Goal: Task Accomplishment & Management: Complete application form

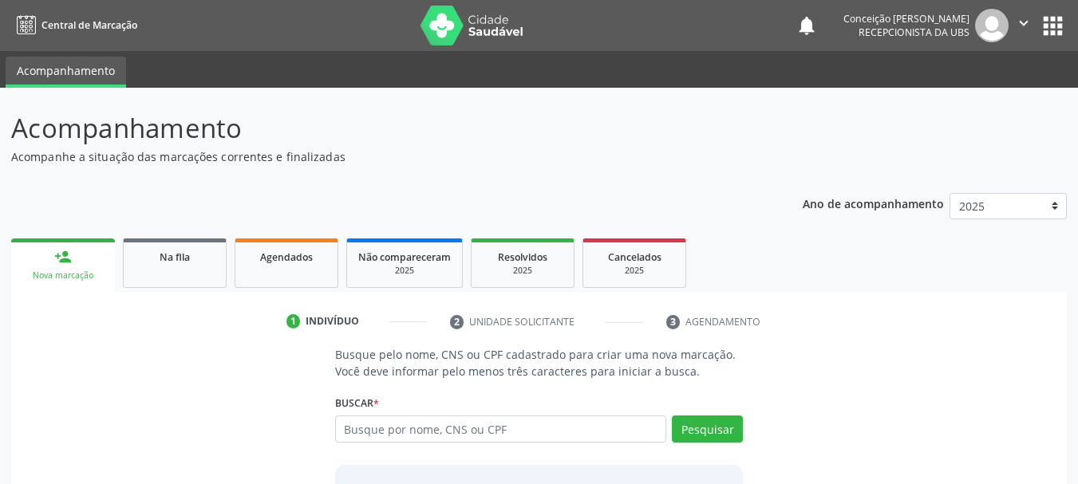
click at [387, 434] on input "text" at bounding box center [501, 429] width 332 height 27
type input "709604657949872"
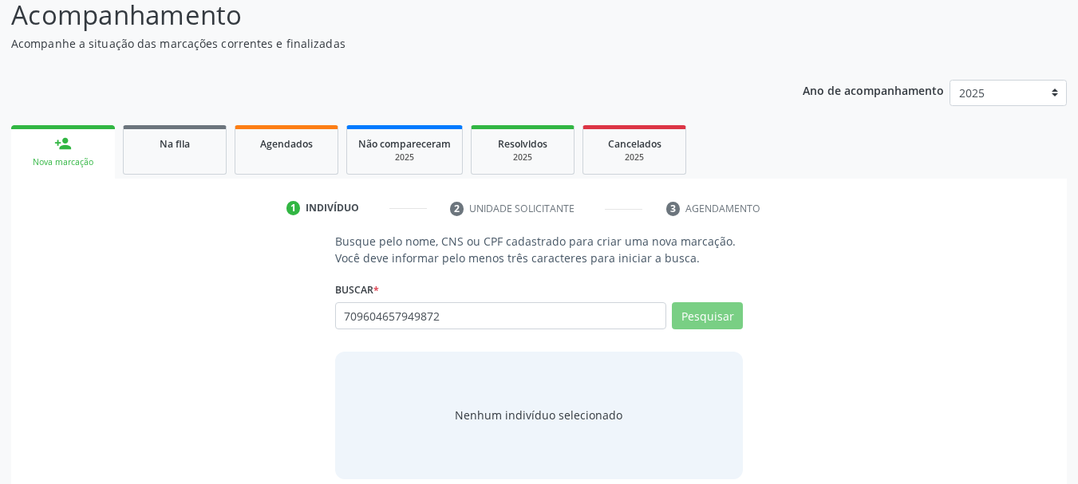
scroll to position [131, 0]
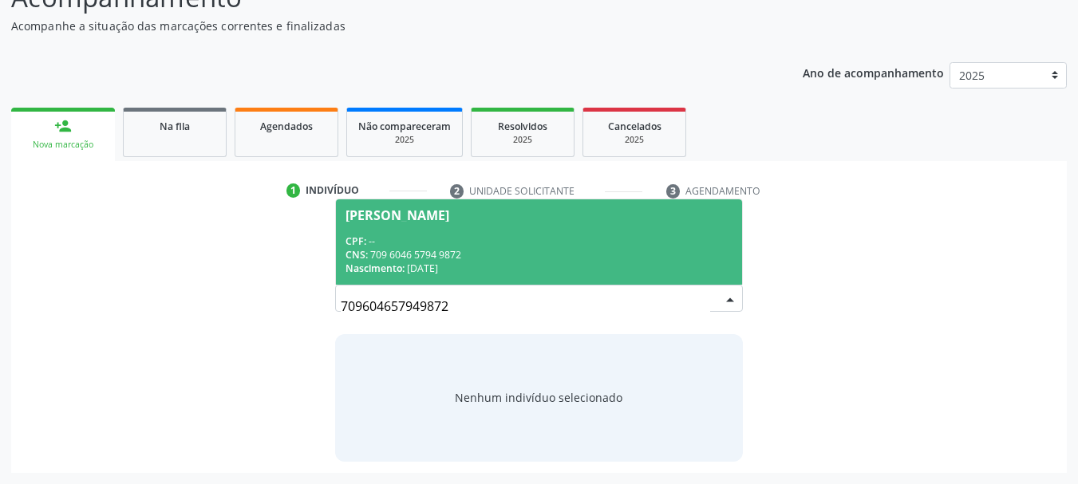
click at [449, 219] on div "[PERSON_NAME]" at bounding box center [397, 215] width 104 height 13
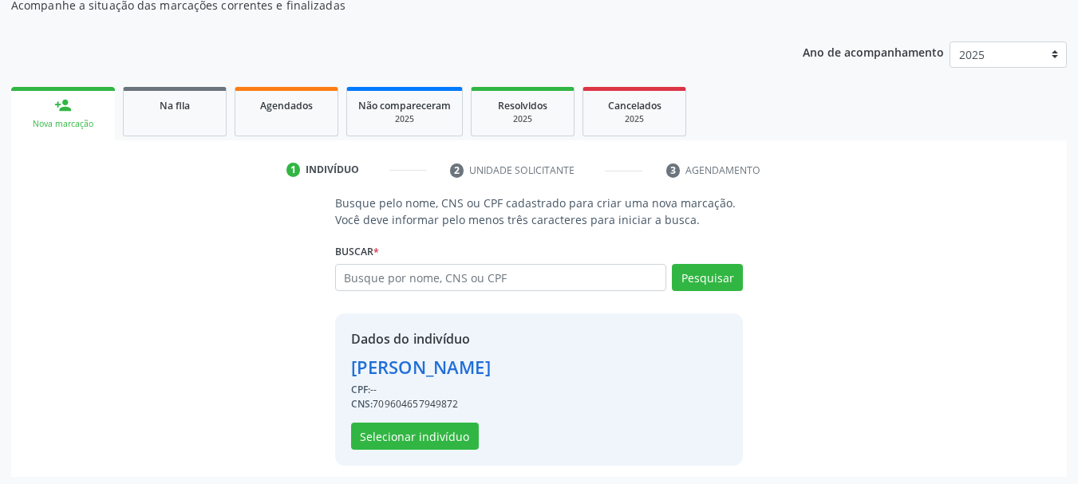
scroll to position [156, 0]
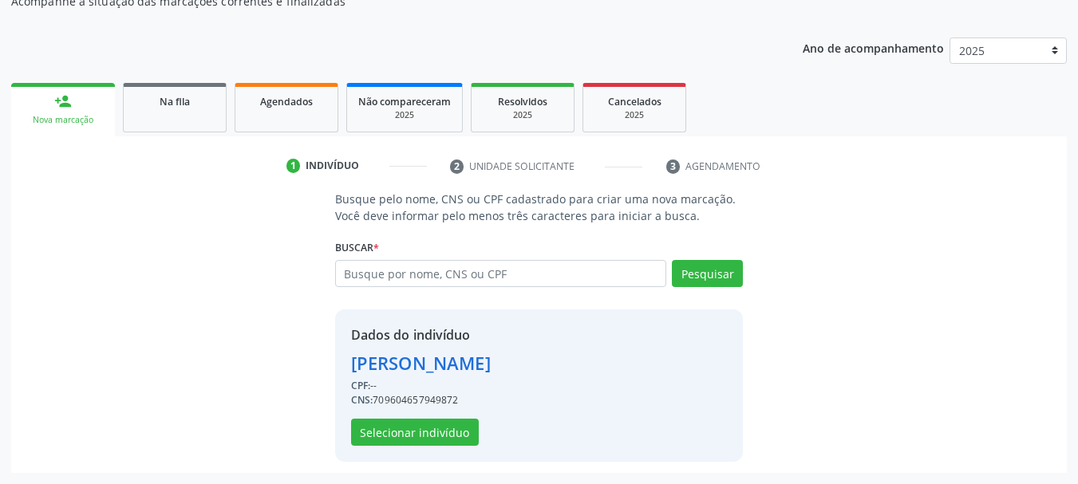
click at [396, 405] on div "CNS: 709604657949872" at bounding box center [421, 400] width 140 height 14
click at [418, 424] on button "Selecionar indivíduo" at bounding box center [415, 432] width 128 height 27
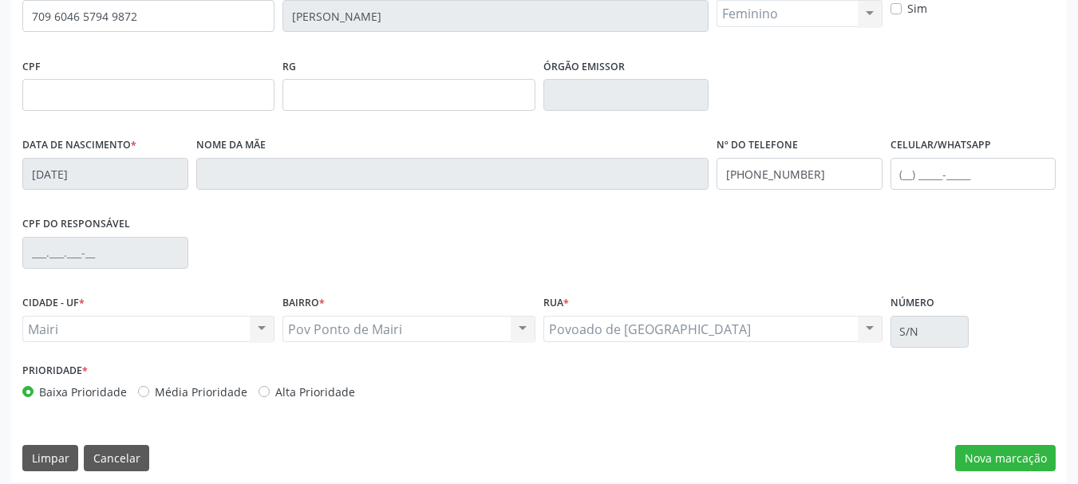
scroll to position [380, 0]
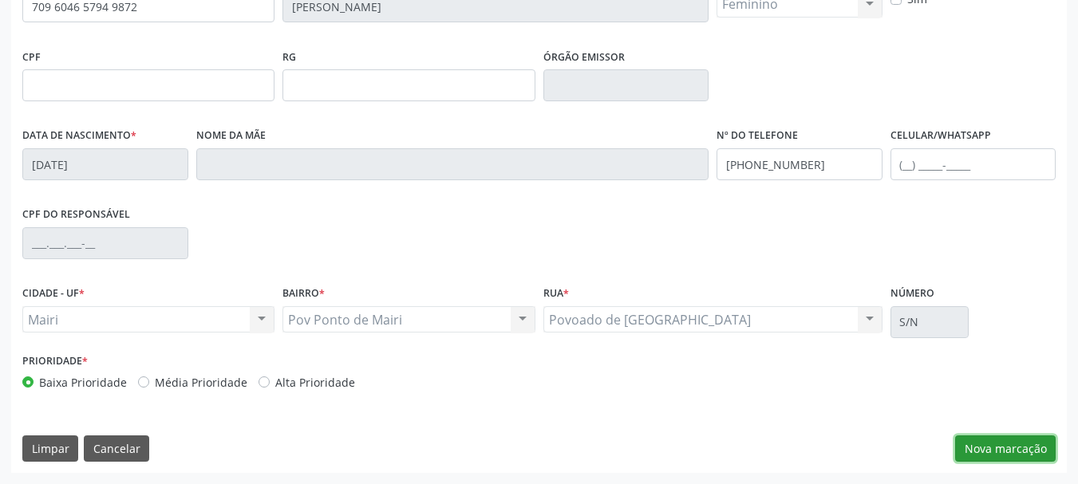
click at [980, 442] on button "Nova marcação" at bounding box center [1005, 448] width 100 height 27
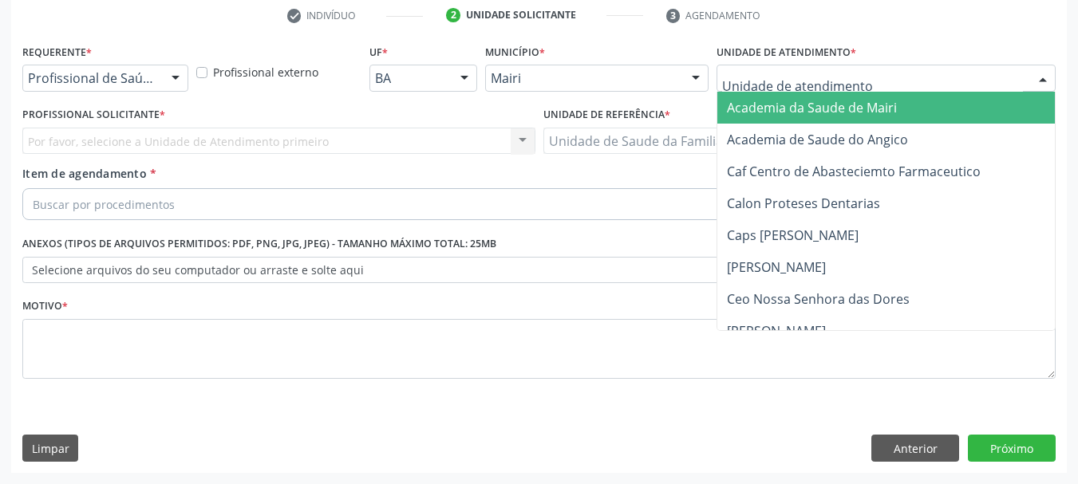
click at [1035, 77] on div at bounding box center [1043, 78] width 24 height 27
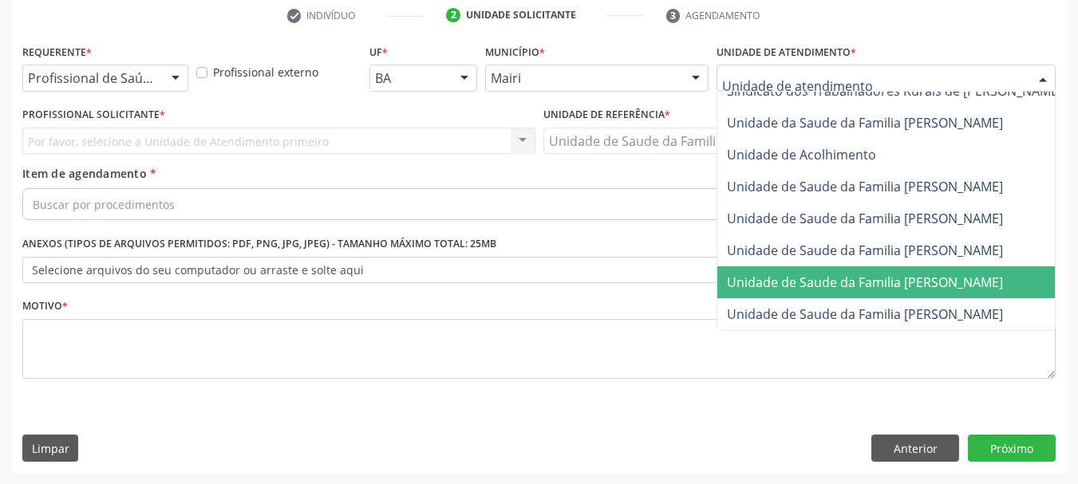
scroll to position [1209, 0]
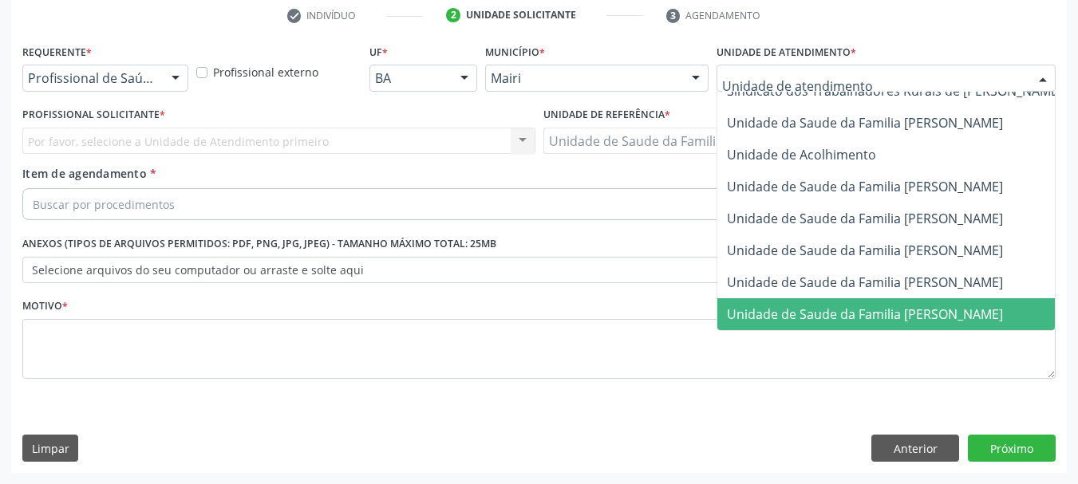
click at [909, 298] on span "Unidade de Saude da Familia [PERSON_NAME]" at bounding box center [923, 314] width 412 height 32
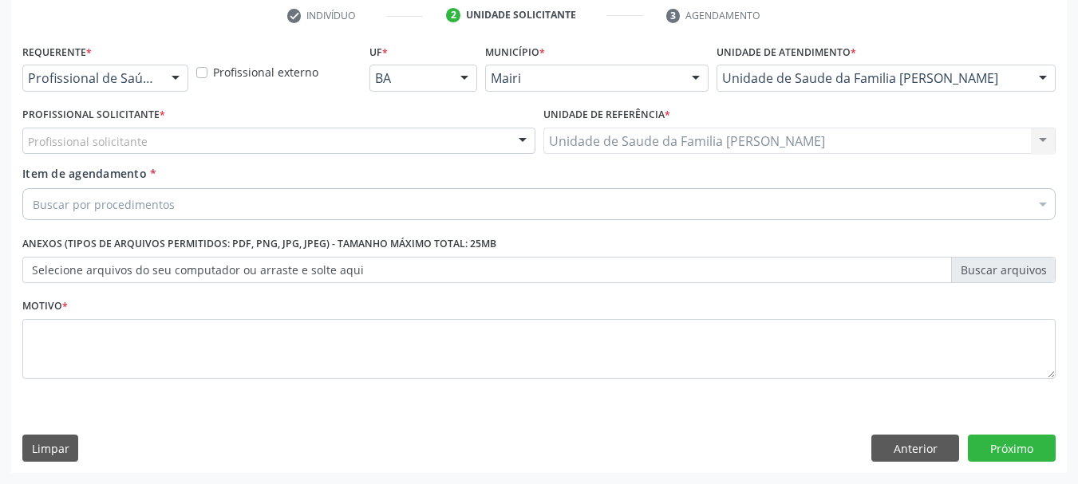
click at [524, 147] on div at bounding box center [522, 141] width 24 height 27
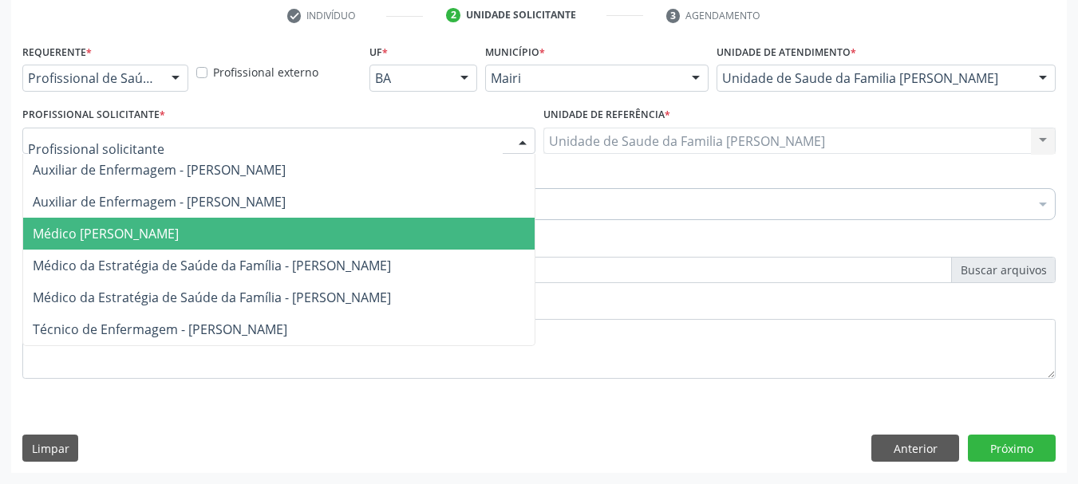
click at [476, 231] on span "Médico [PERSON_NAME]" at bounding box center [278, 234] width 511 height 32
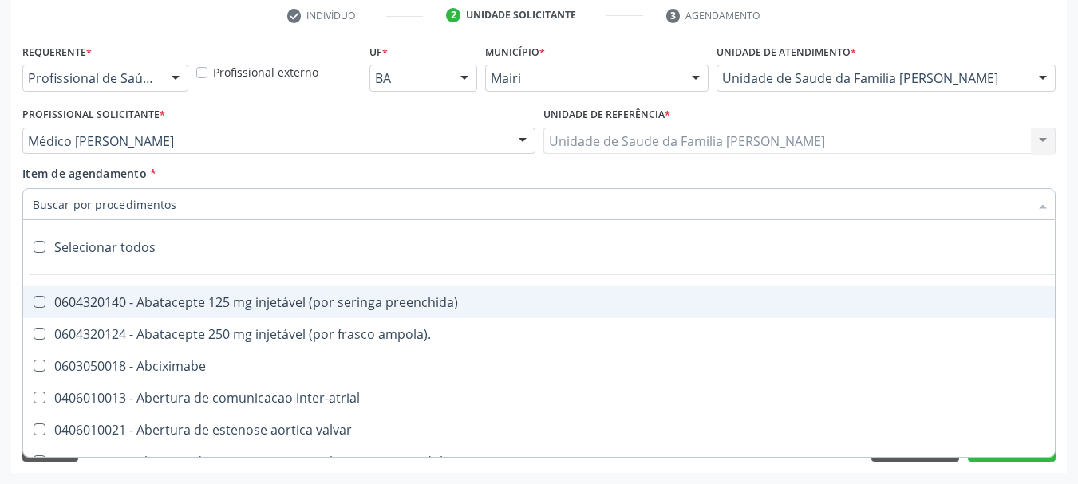
type input "#"
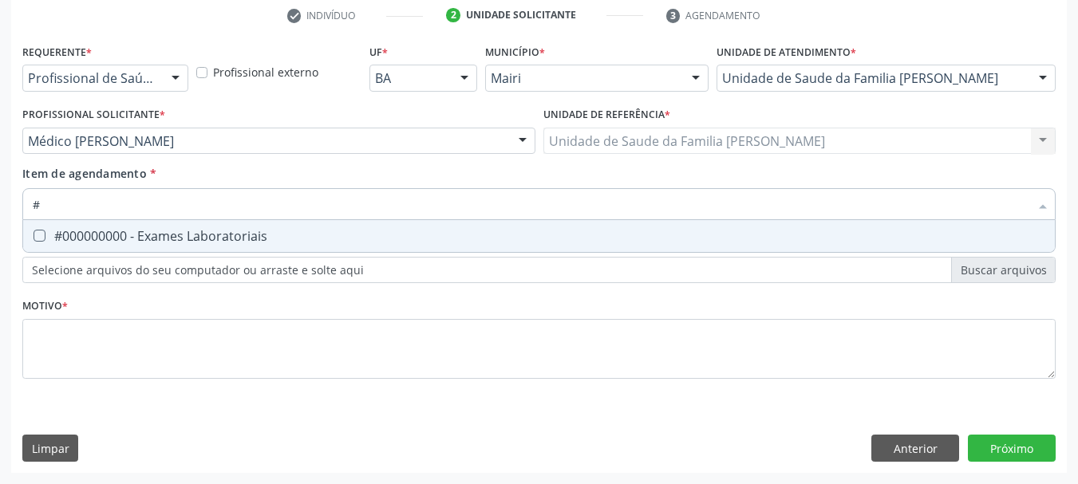
click at [137, 230] on div "#000000000 - Exames Laboratoriais" at bounding box center [539, 236] width 1012 height 13
checkbox Laboratoriais "true"
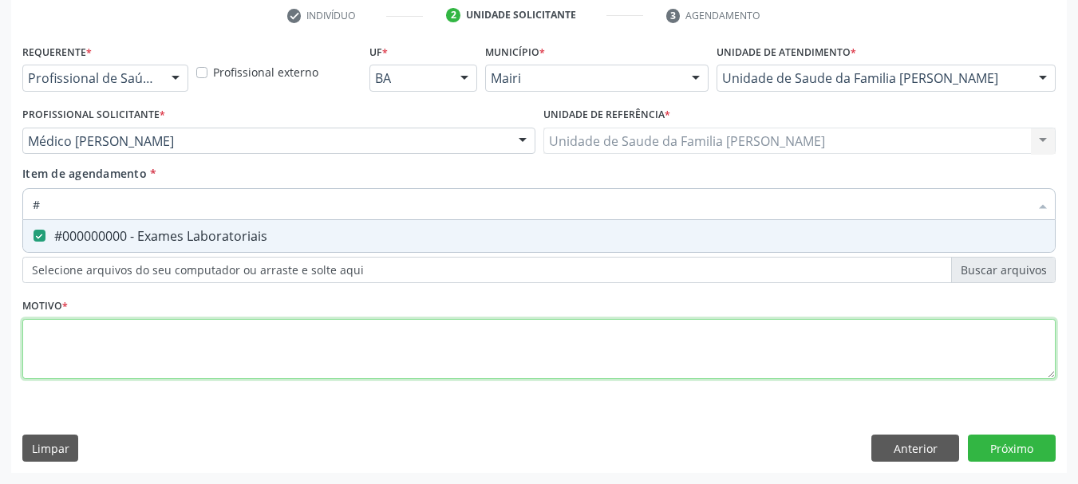
click at [41, 327] on div "Requerente * Profissional de Saúde Profissional de Saúde Paciente Nenhum result…" at bounding box center [538, 220] width 1033 height 361
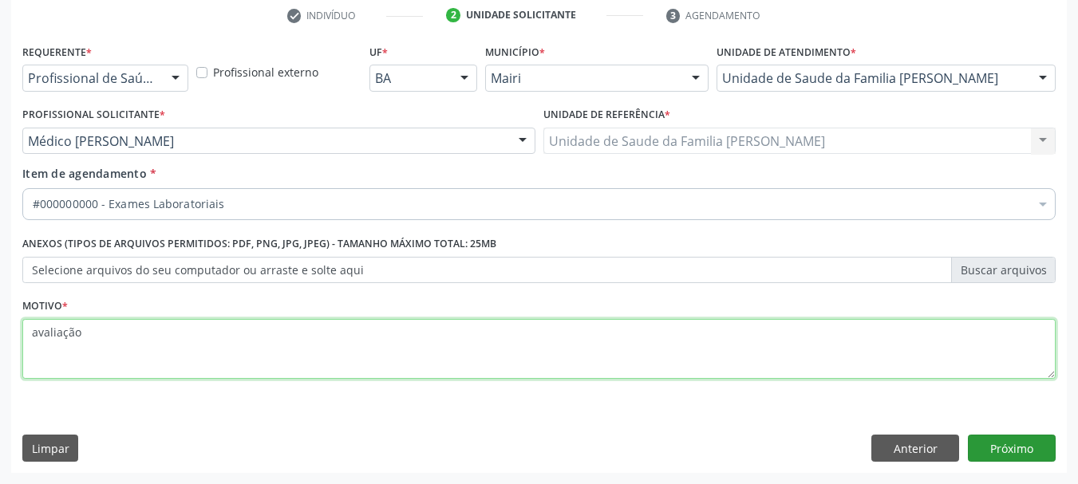
type textarea "avaliação"
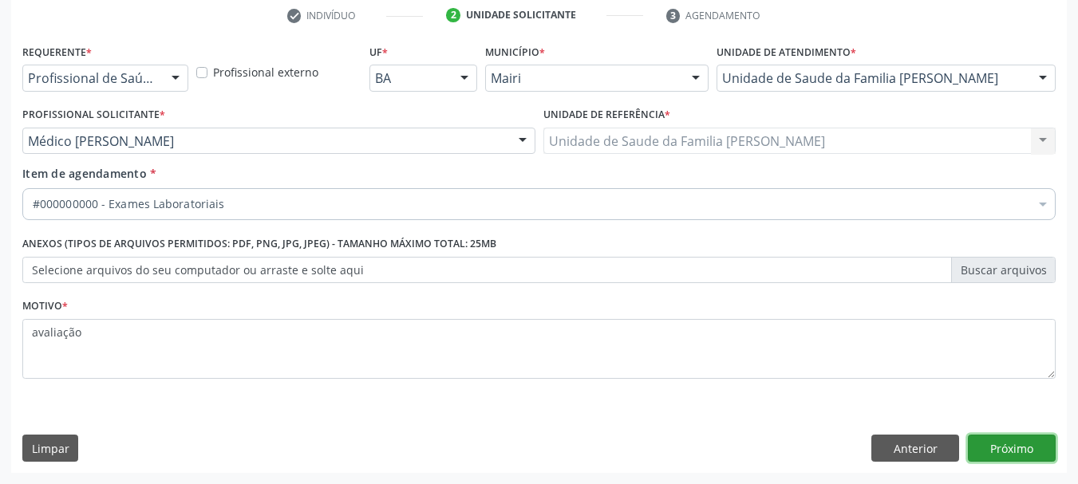
click at [1008, 444] on button "Próximo" at bounding box center [1012, 448] width 88 height 27
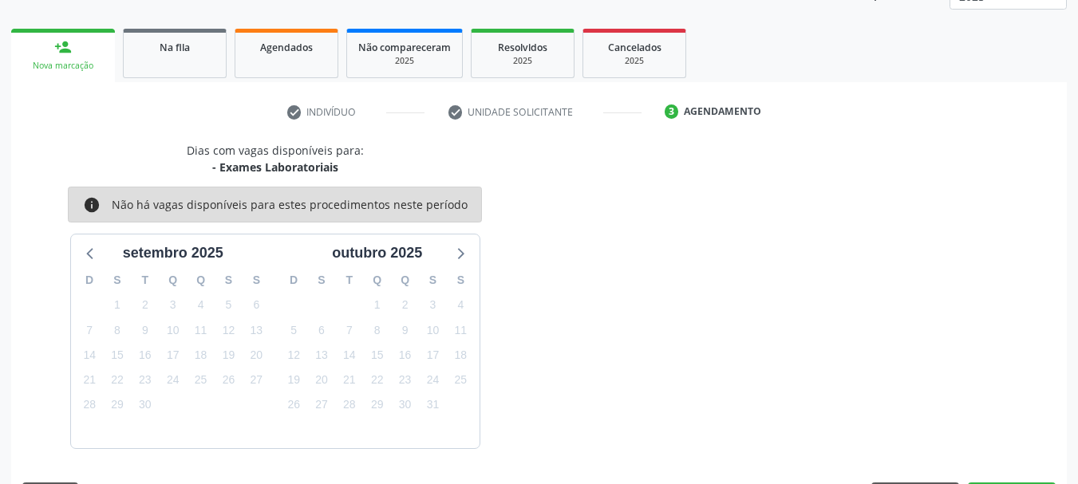
scroll to position [257, 0]
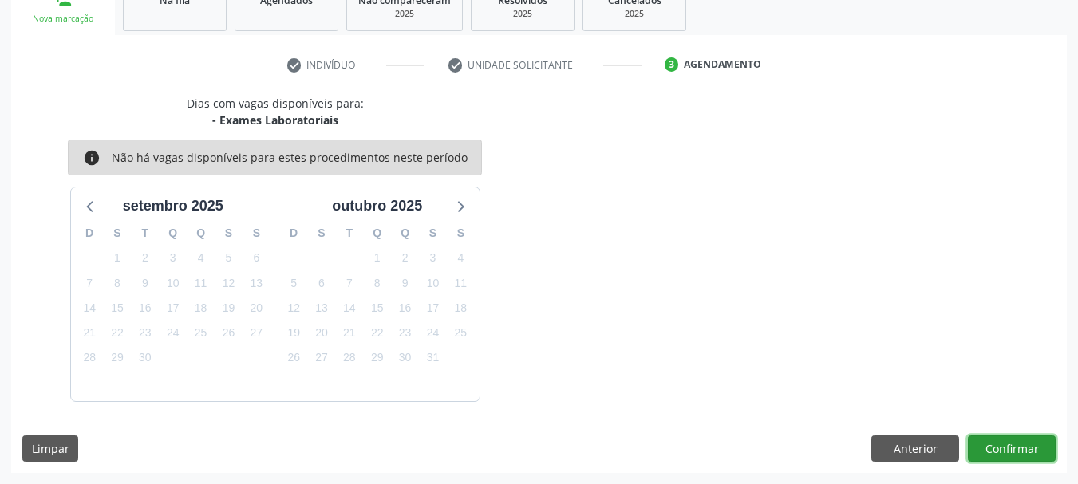
click at [1008, 444] on button "Confirmar" at bounding box center [1012, 448] width 88 height 27
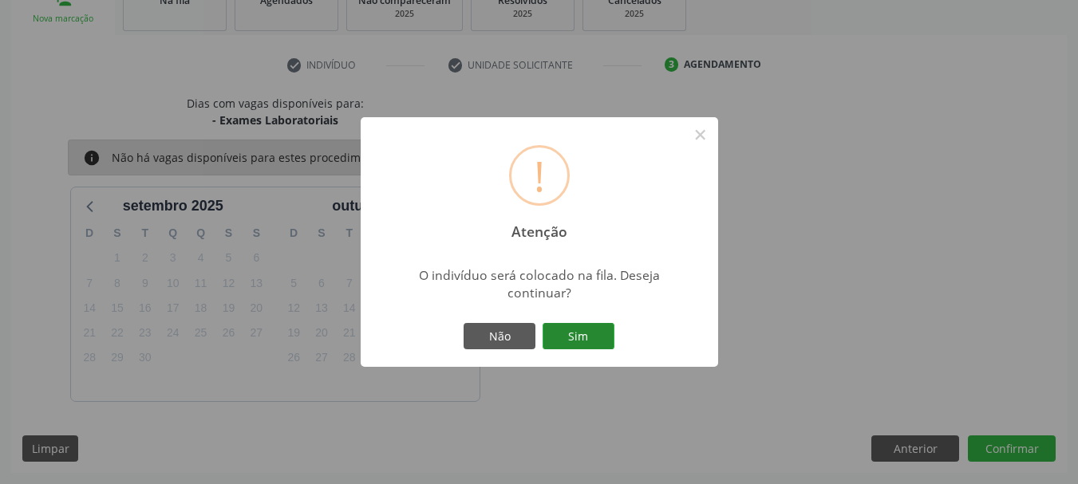
click at [577, 329] on button "Sim" at bounding box center [578, 336] width 72 height 27
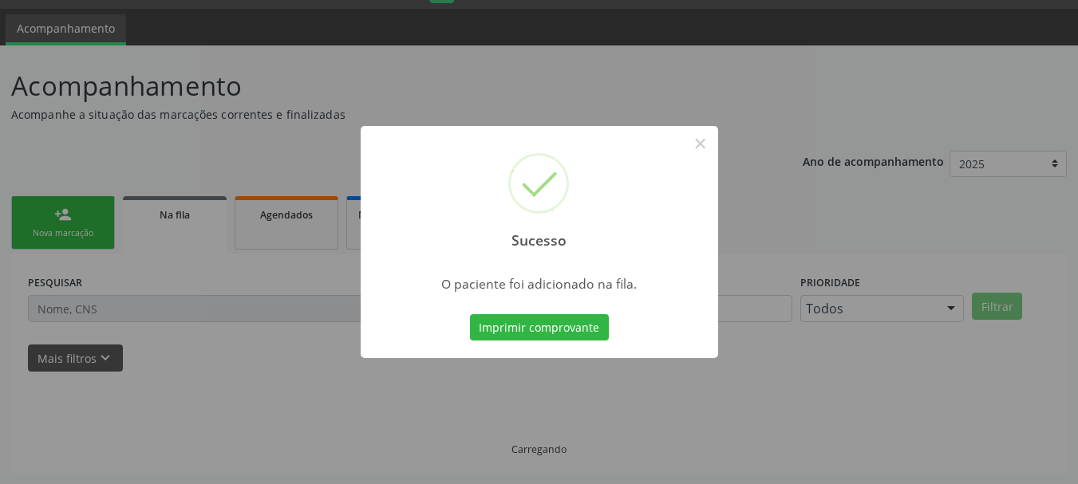
scroll to position [42, 0]
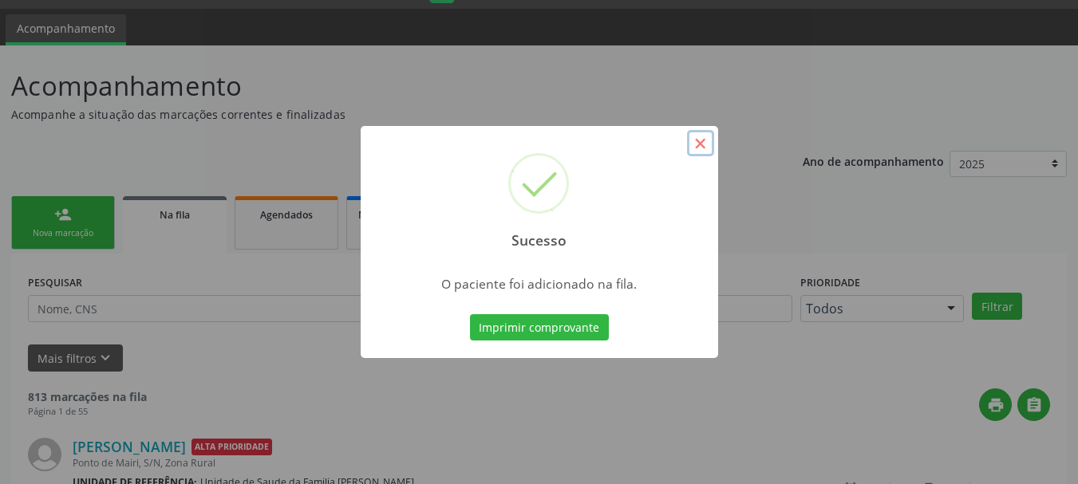
drag, startPoint x: 702, startPoint y: 149, endPoint x: 692, endPoint y: 144, distance: 11.4
click at [692, 144] on button "×" at bounding box center [700, 143] width 27 height 27
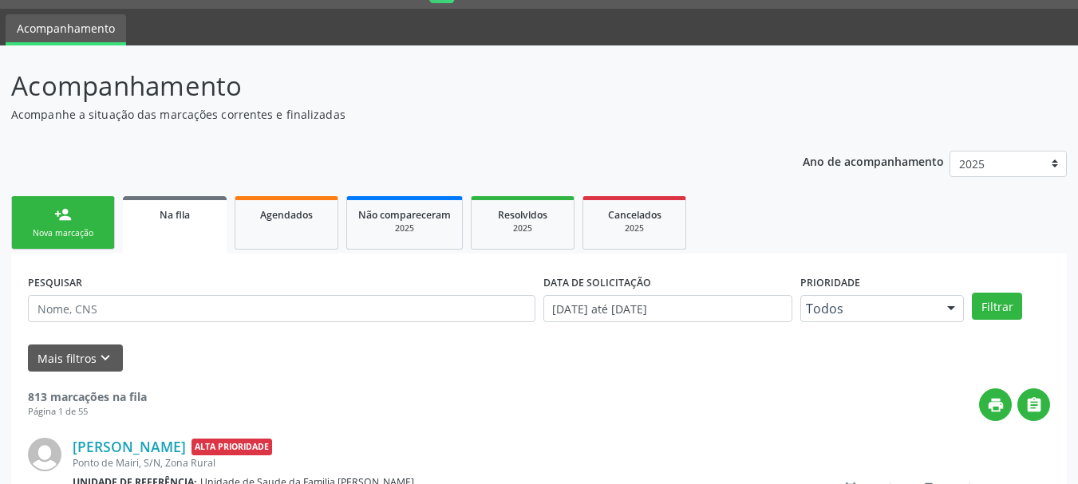
click at [83, 207] on link "person_add Nova marcação" at bounding box center [63, 222] width 104 height 53
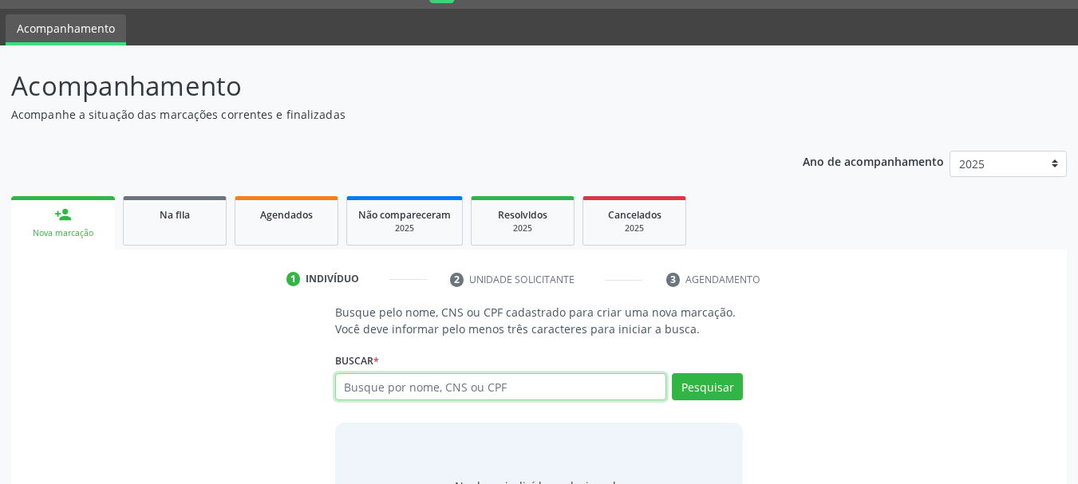
click at [404, 389] on input "text" at bounding box center [501, 386] width 332 height 27
click at [542, 389] on input "text" at bounding box center [501, 386] width 332 height 27
type input "b"
type input "706006398347742"
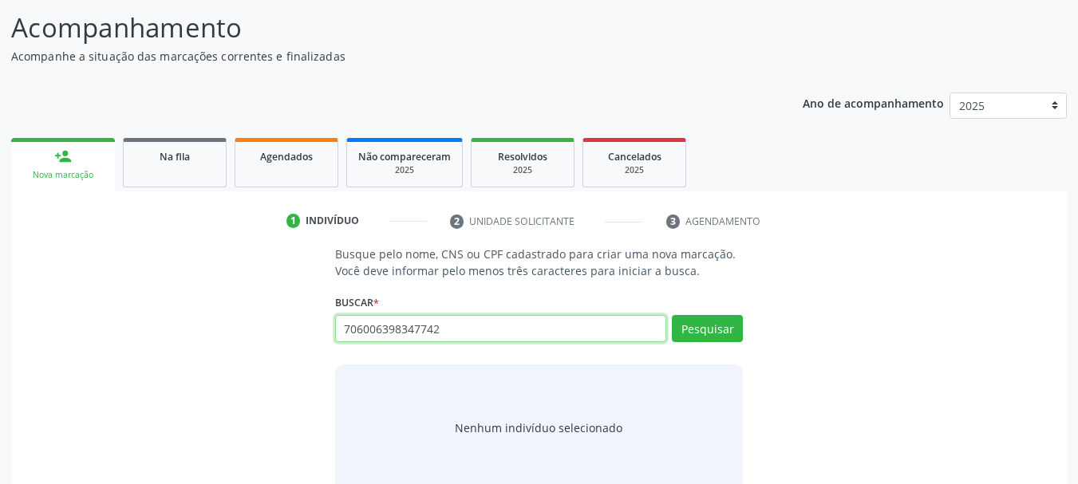
scroll to position [131, 0]
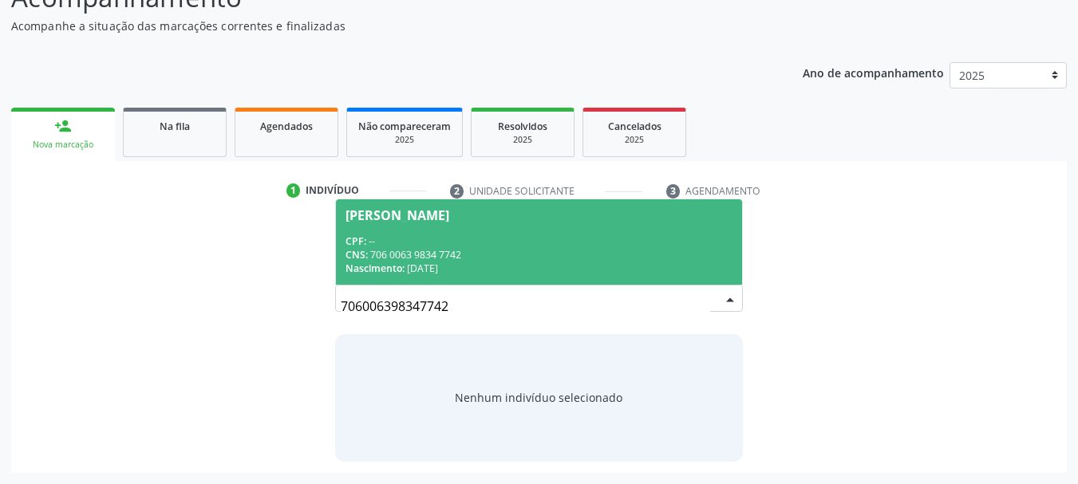
click at [593, 263] on div "Nascimento: [DATE]" at bounding box center [539, 269] width 388 height 14
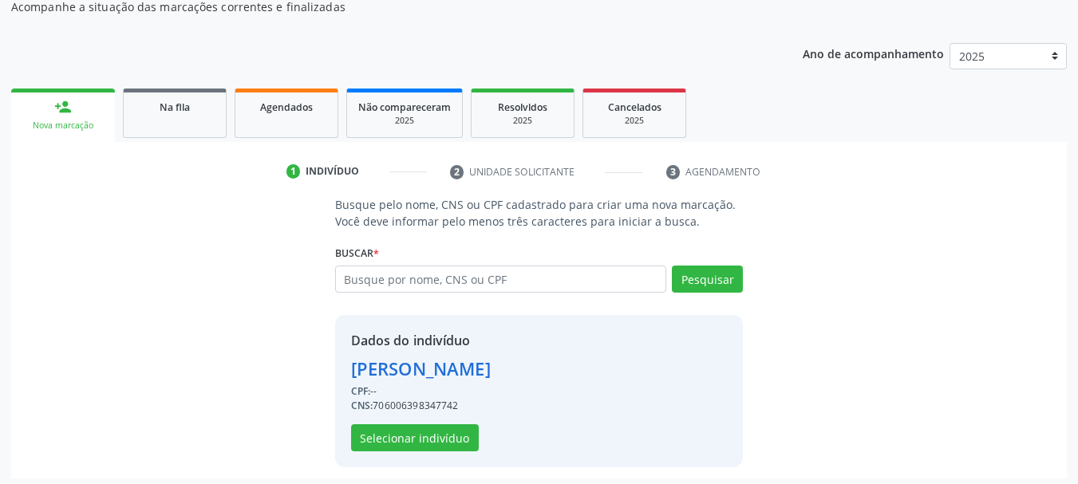
scroll to position [156, 0]
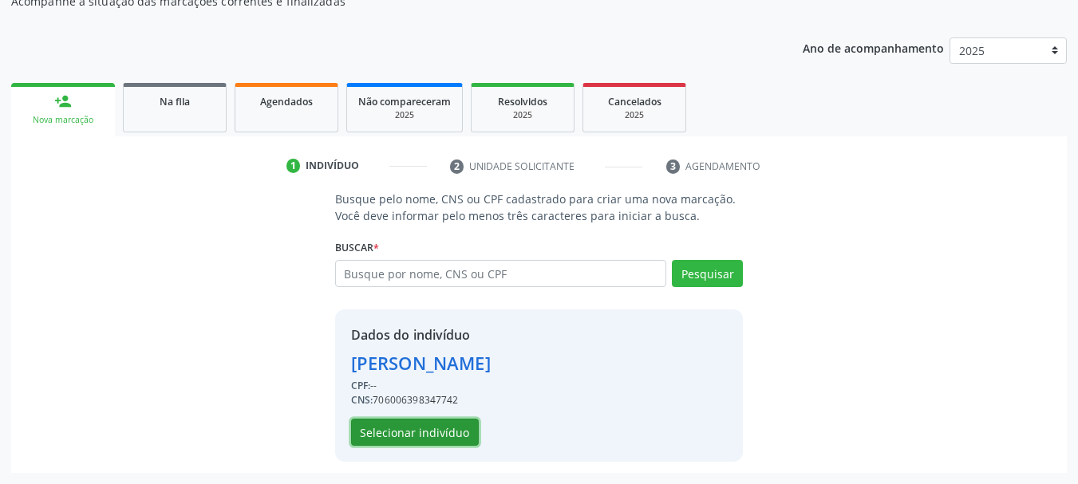
click at [459, 432] on button "Selecionar indivíduo" at bounding box center [415, 432] width 128 height 27
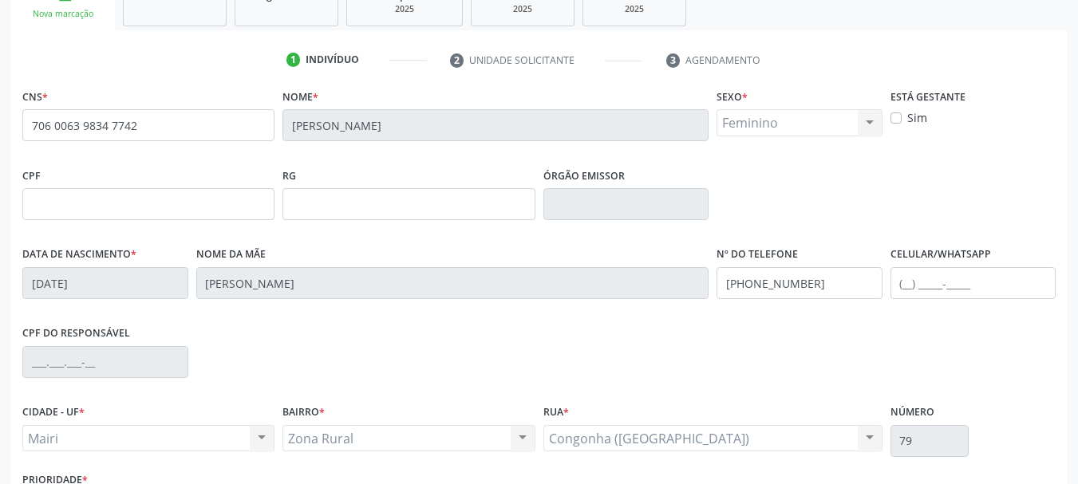
scroll to position [380, 0]
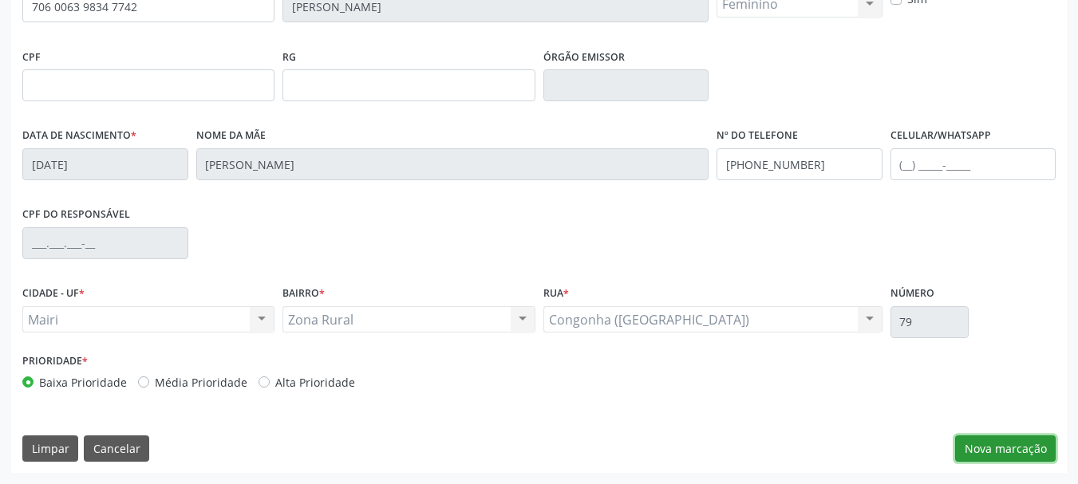
click at [1011, 447] on button "Nova marcação" at bounding box center [1005, 448] width 100 height 27
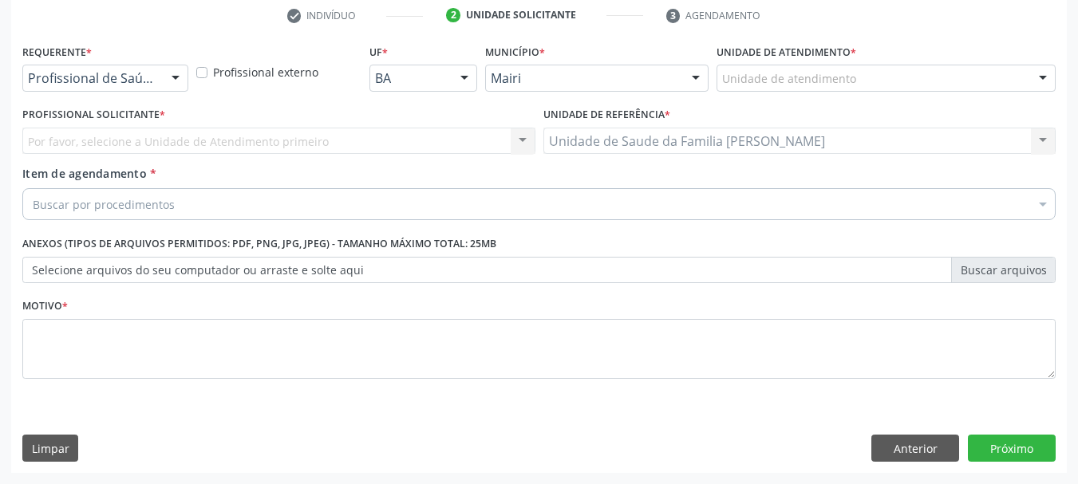
scroll to position [306, 0]
click at [1032, 60] on div "Unidade de atendimento * Unidade de atendimento Academia da Saude de Mairi Acad…" at bounding box center [885, 65] width 339 height 51
click at [1035, 82] on div at bounding box center [1043, 78] width 24 height 27
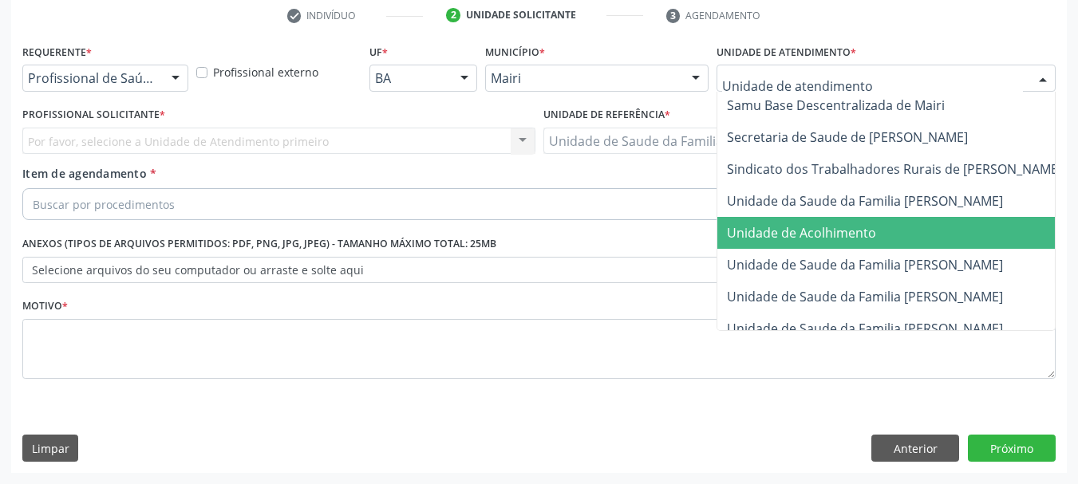
scroll to position [1209, 0]
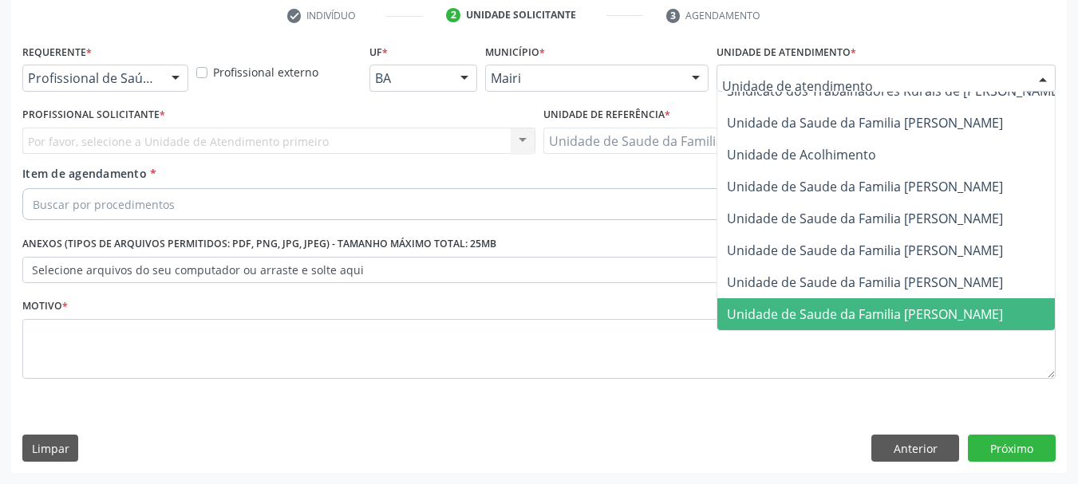
click at [874, 298] on span "Unidade de Saude da Familia [PERSON_NAME]" at bounding box center [923, 314] width 412 height 32
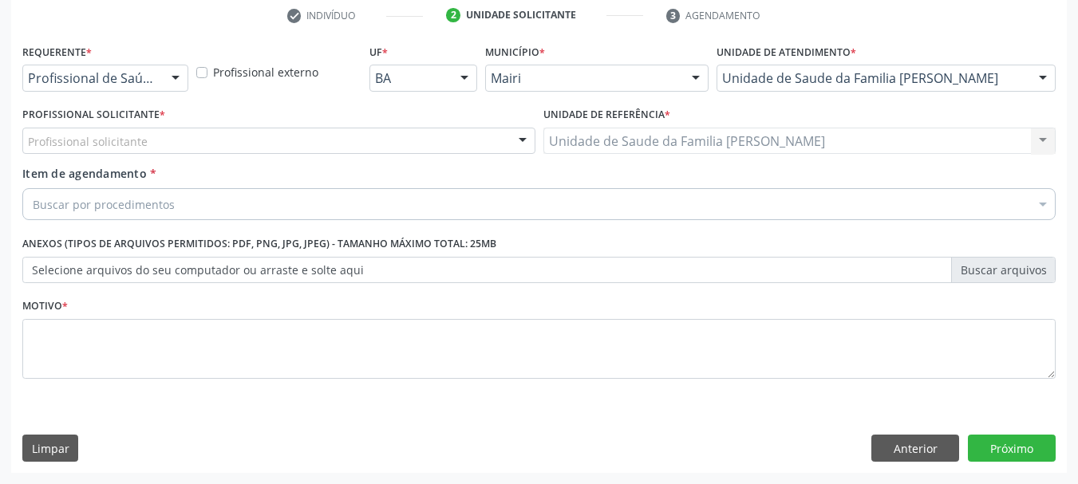
click at [532, 144] on div at bounding box center [522, 141] width 24 height 27
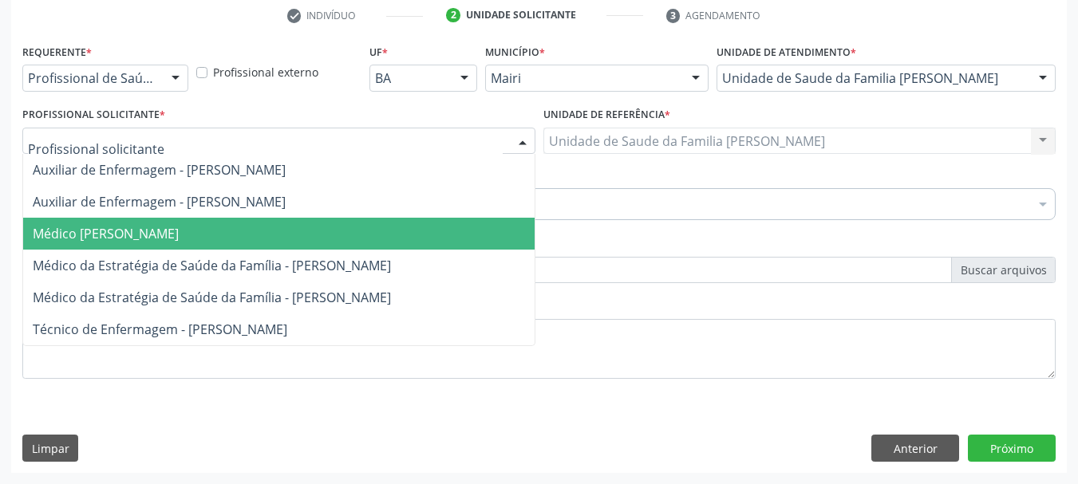
click at [54, 226] on span "Médico [PERSON_NAME]" at bounding box center [106, 234] width 146 height 18
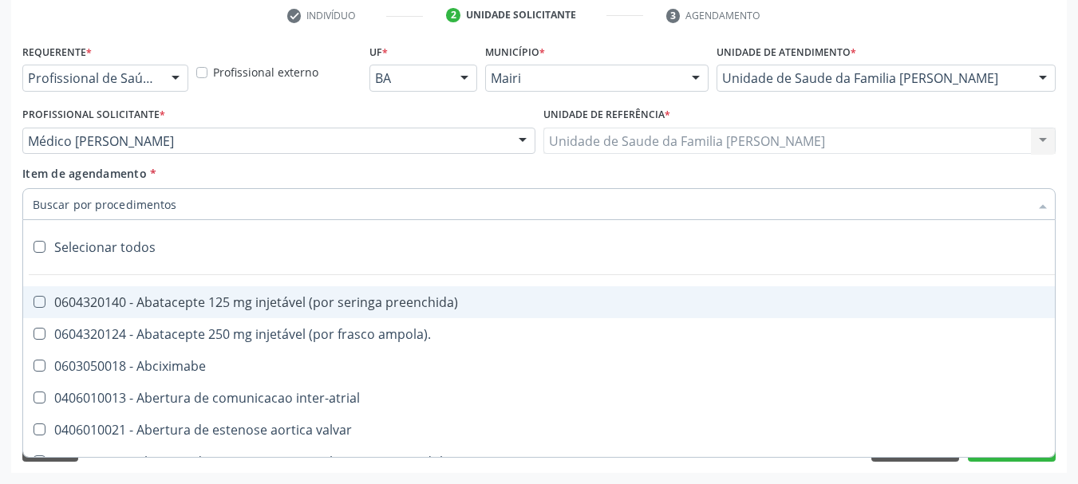
type input "#"
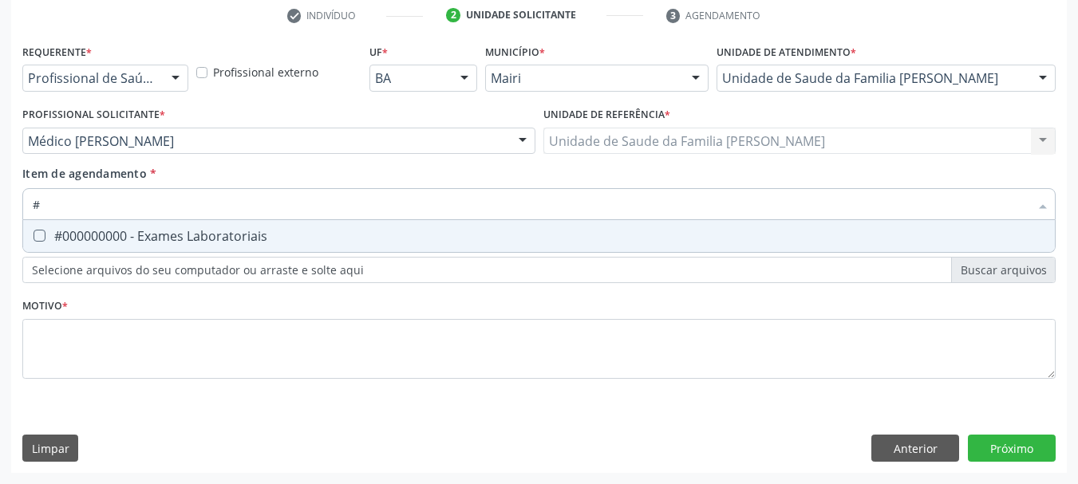
click at [37, 234] on Laboratoriais at bounding box center [39, 236] width 12 height 12
click at [33, 234] on Laboratoriais "checkbox" at bounding box center [28, 236] width 10 height 10
checkbox Laboratoriais "true"
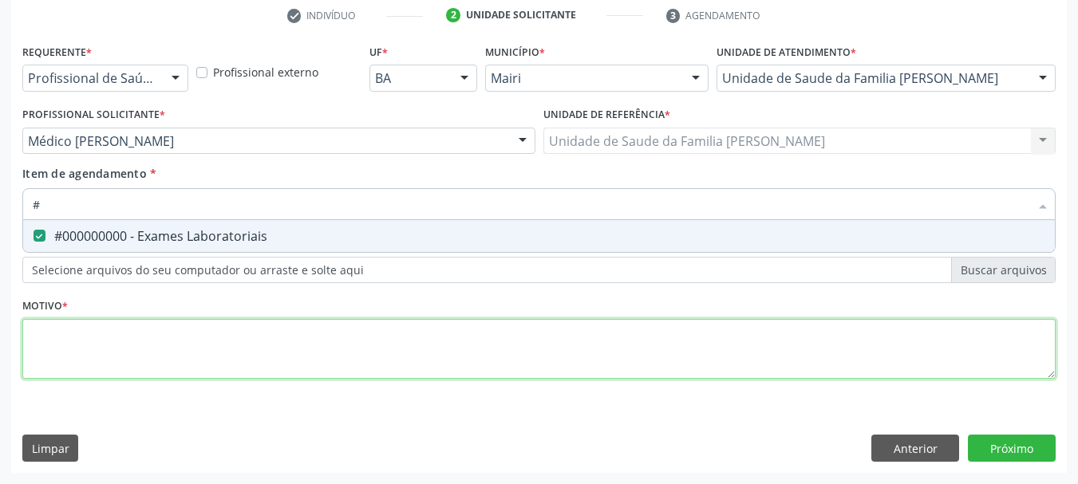
click at [49, 353] on div "Requerente * Profissional de Saúde Profissional de Saúde Paciente Nenhum result…" at bounding box center [538, 220] width 1033 height 361
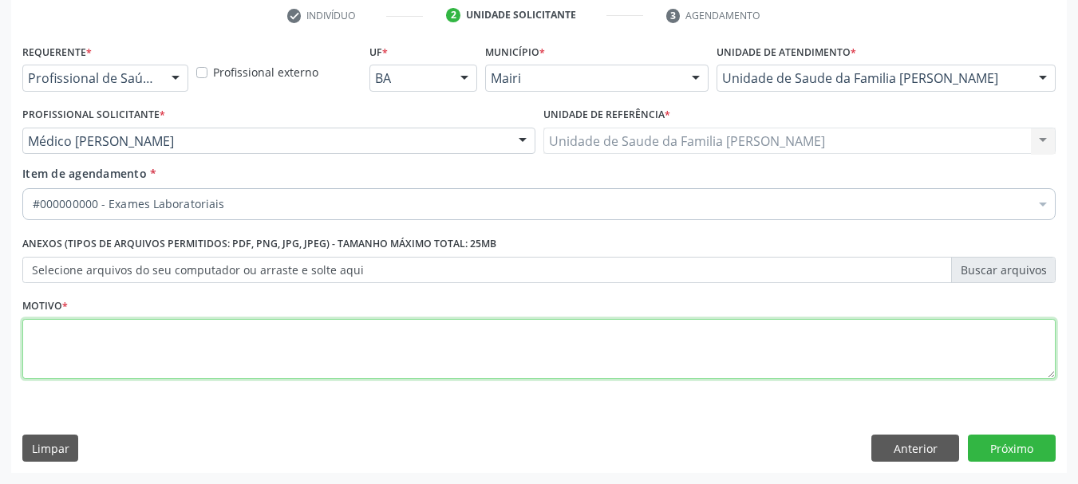
click at [49, 353] on textarea at bounding box center [538, 349] width 1033 height 61
type textarea "avaliação"
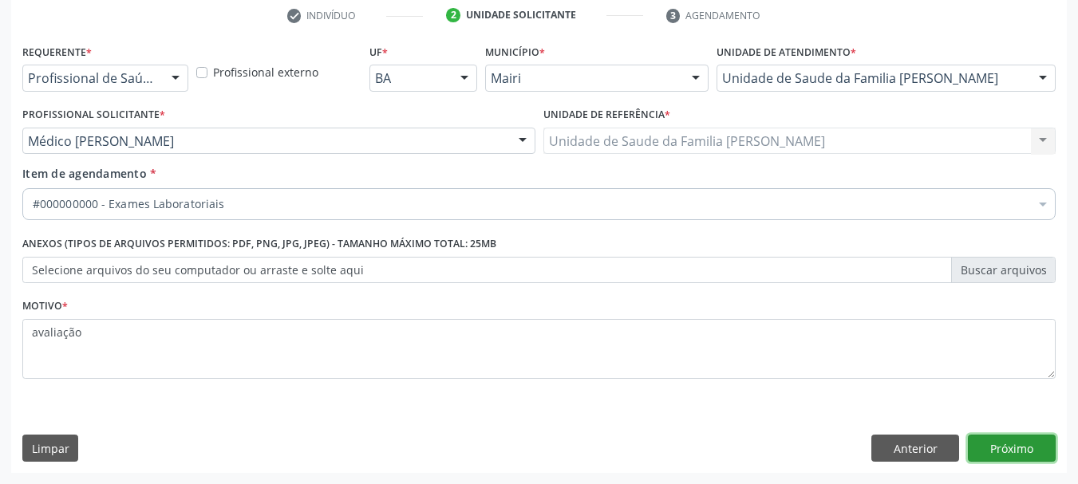
click at [1023, 449] on button "Próximo" at bounding box center [1012, 448] width 88 height 27
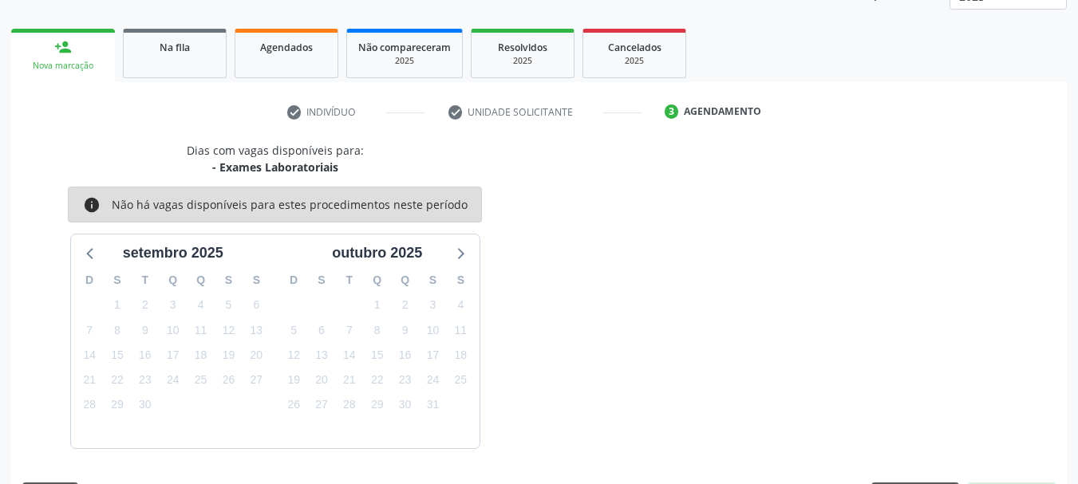
scroll to position [257, 0]
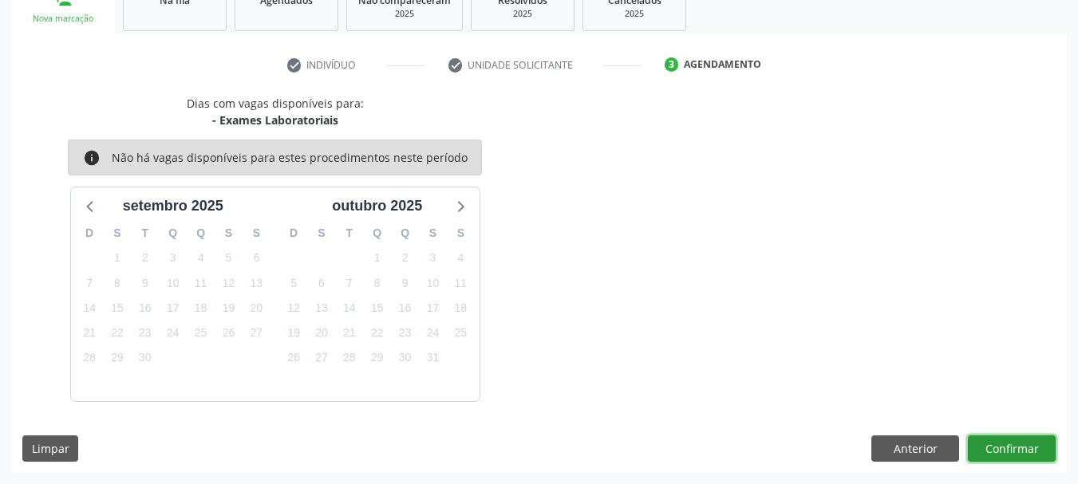
click at [1023, 449] on button "Confirmar" at bounding box center [1012, 448] width 88 height 27
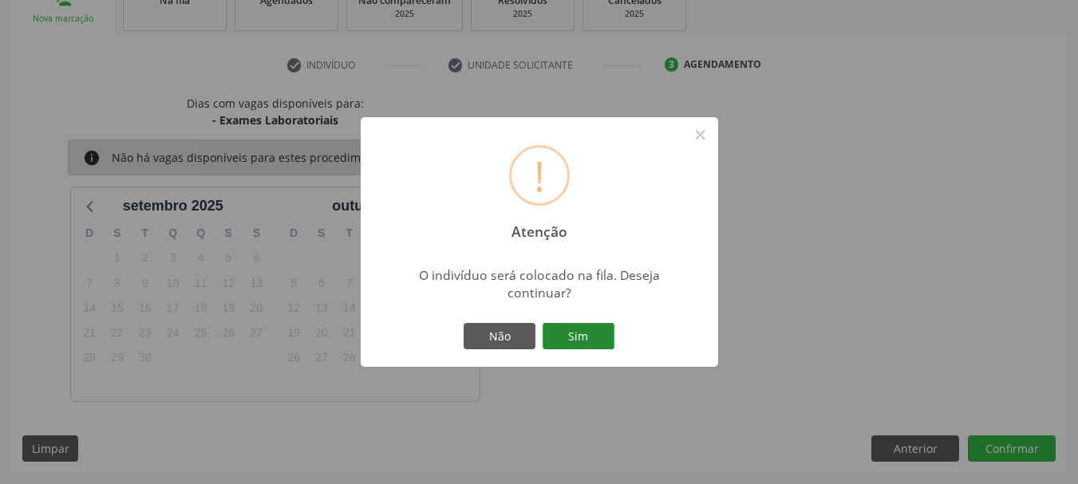
click at [596, 328] on button "Sim" at bounding box center [578, 336] width 72 height 27
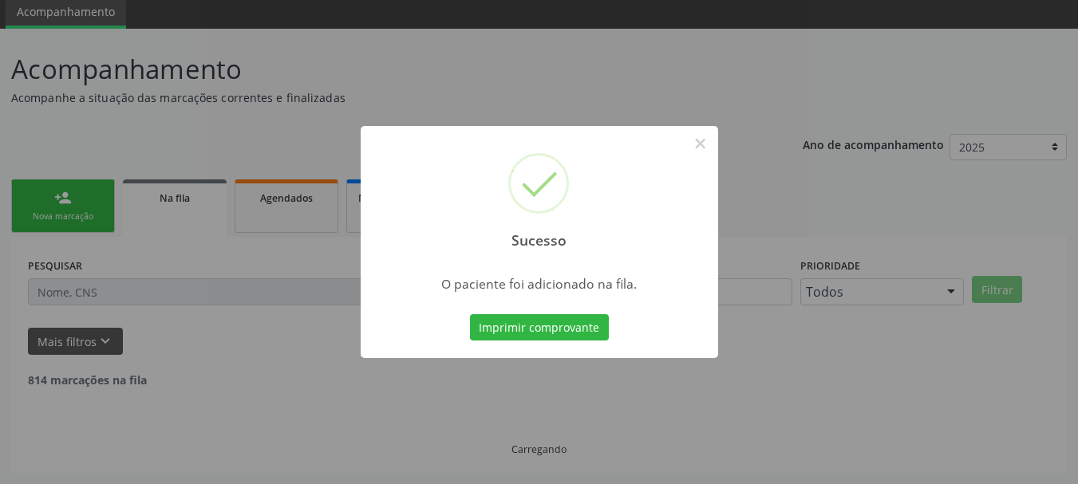
scroll to position [42, 0]
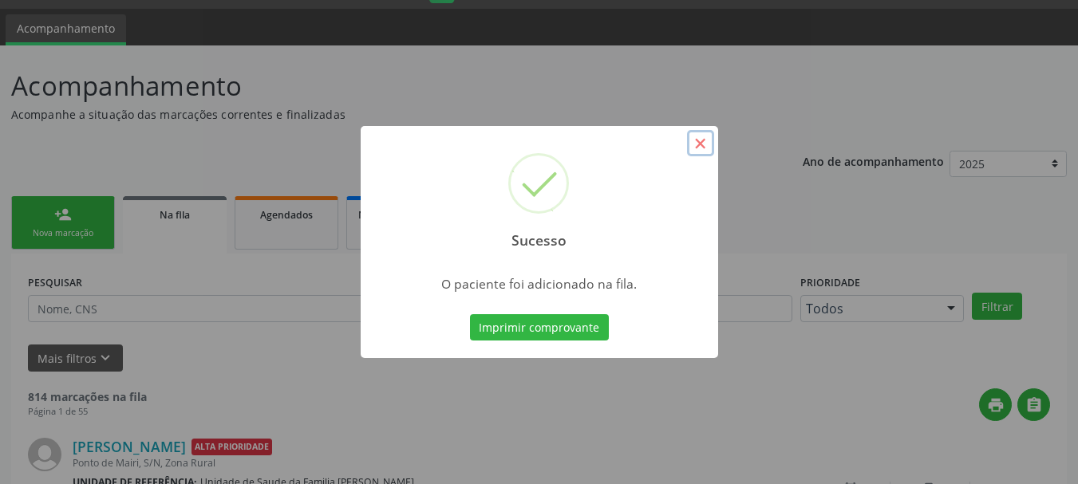
click at [697, 150] on button "×" at bounding box center [700, 143] width 27 height 27
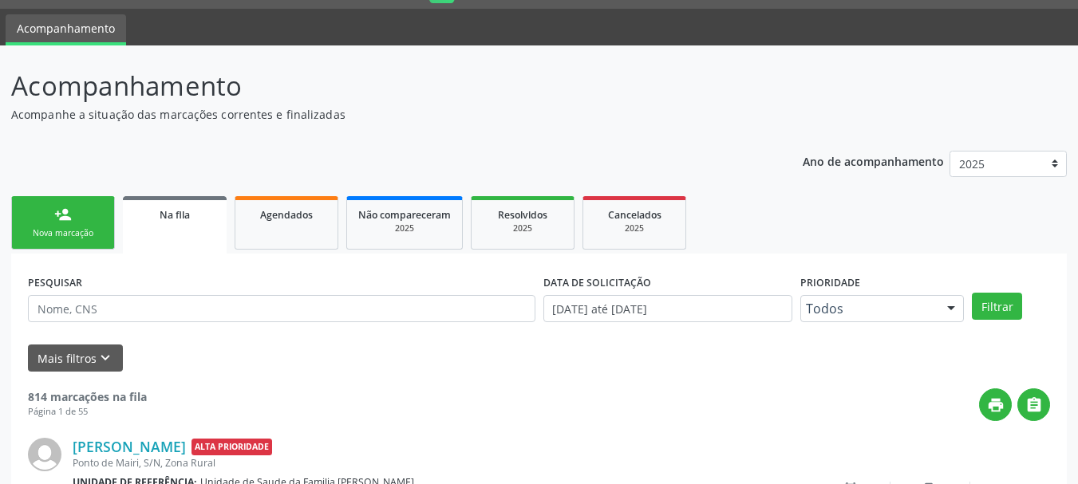
click at [65, 225] on link "person_add Nova marcação" at bounding box center [63, 222] width 104 height 53
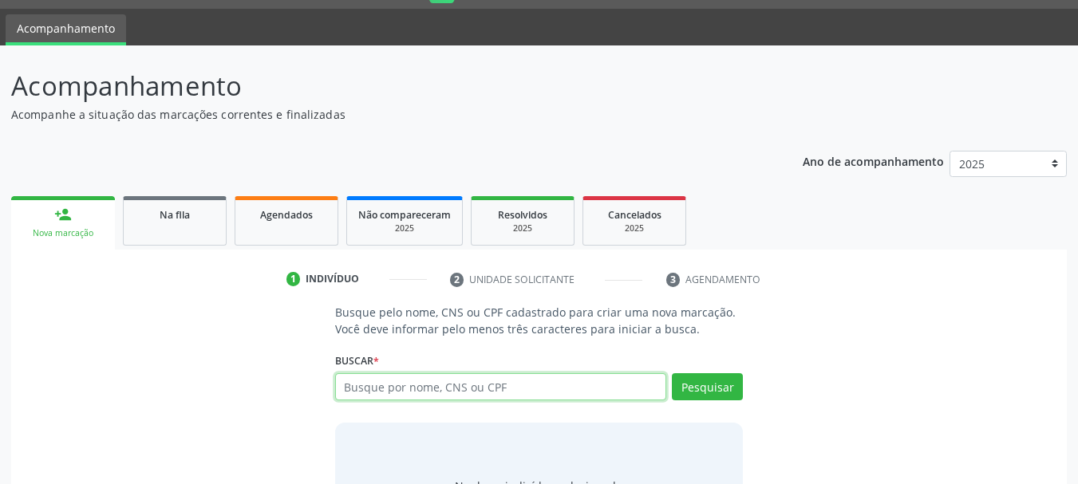
click at [386, 397] on input "text" at bounding box center [501, 386] width 332 height 27
type input "[PERSON_NAME]"
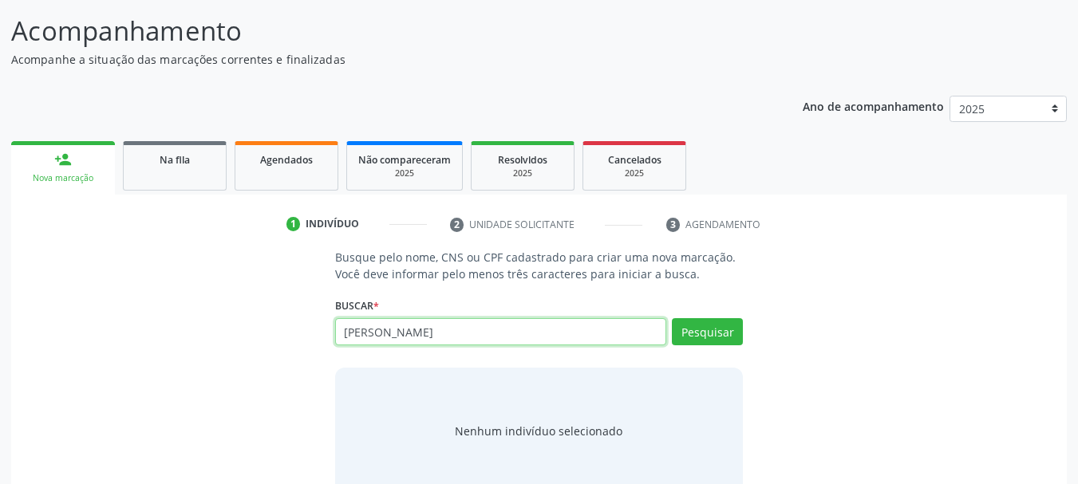
scroll to position [131, 0]
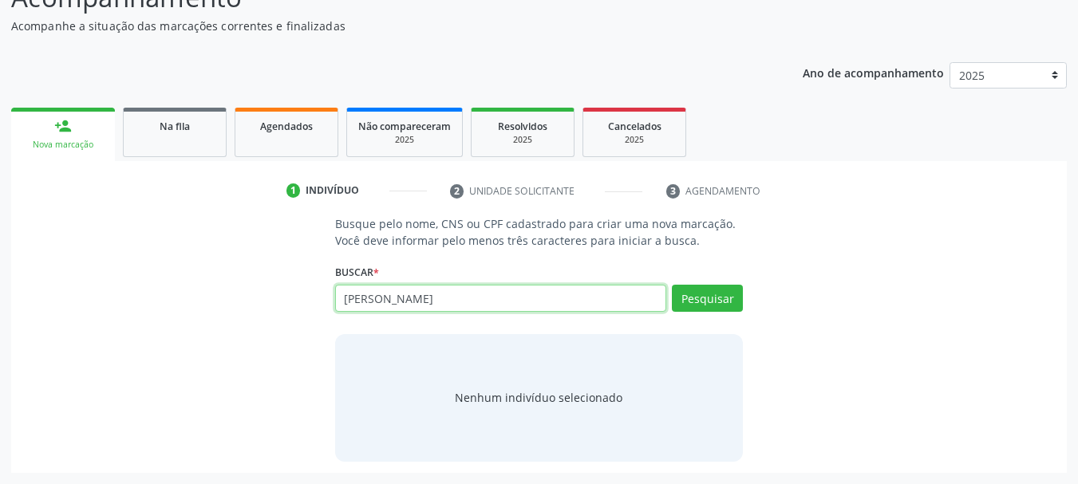
drag, startPoint x: 425, startPoint y: 294, endPoint x: 289, endPoint y: 298, distance: 136.5
click at [289, 298] on div "Busque pelo nome, CNS ou CPF cadastrado para criar uma nova marcação. Você deve…" at bounding box center [538, 338] width 1033 height 246
click at [411, 301] on input "text" at bounding box center [501, 298] width 332 height 27
type input "701808232028578"
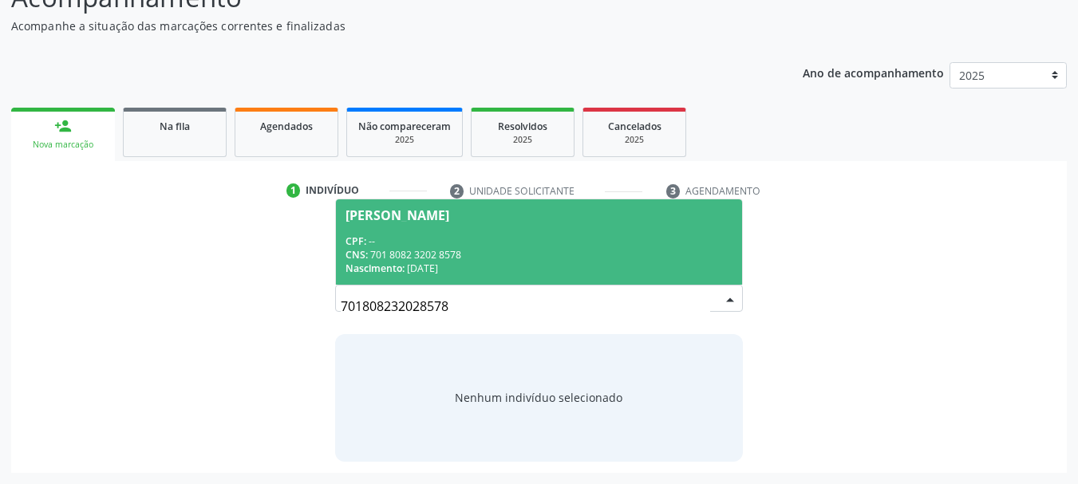
click at [502, 266] on div "Nascimento: [DATE]" at bounding box center [539, 269] width 388 height 14
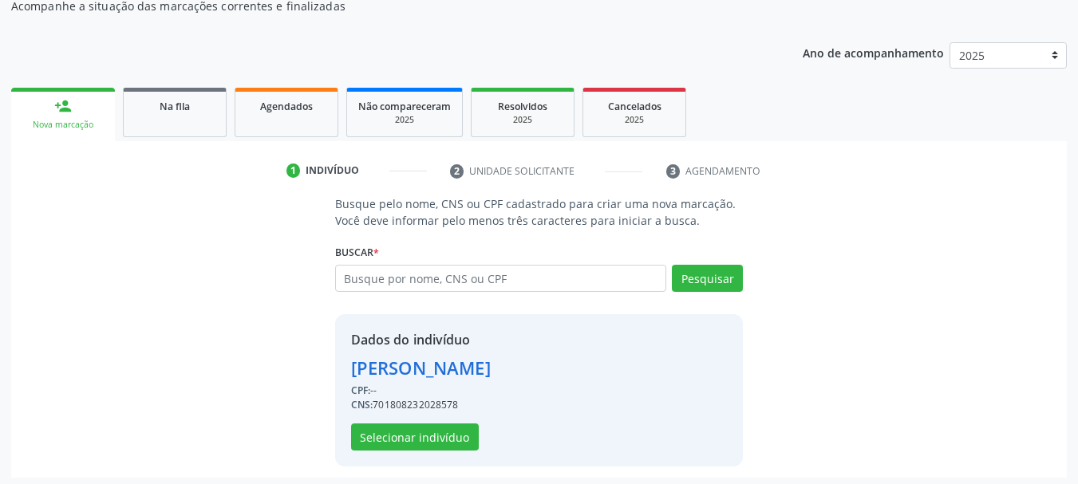
scroll to position [156, 0]
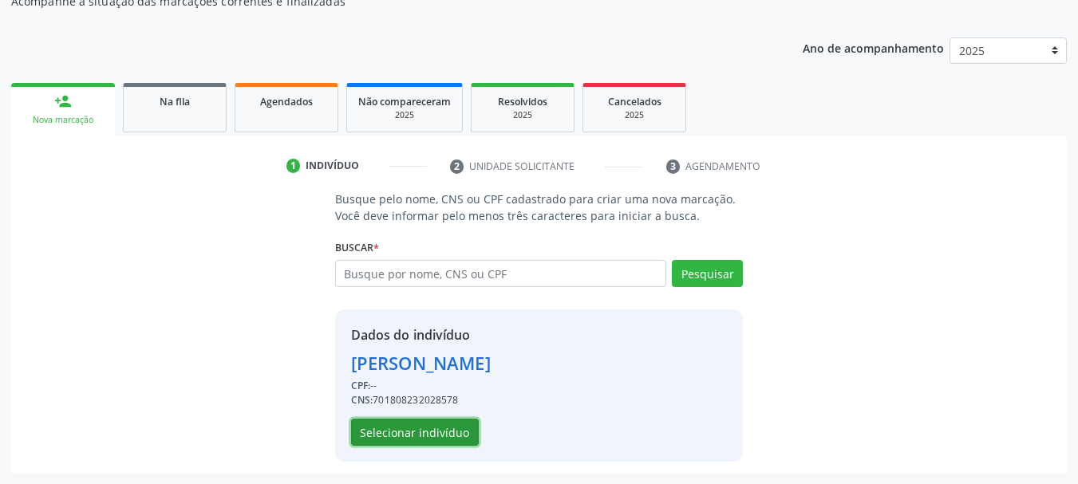
click at [442, 438] on button "Selecionar indivíduo" at bounding box center [415, 432] width 128 height 27
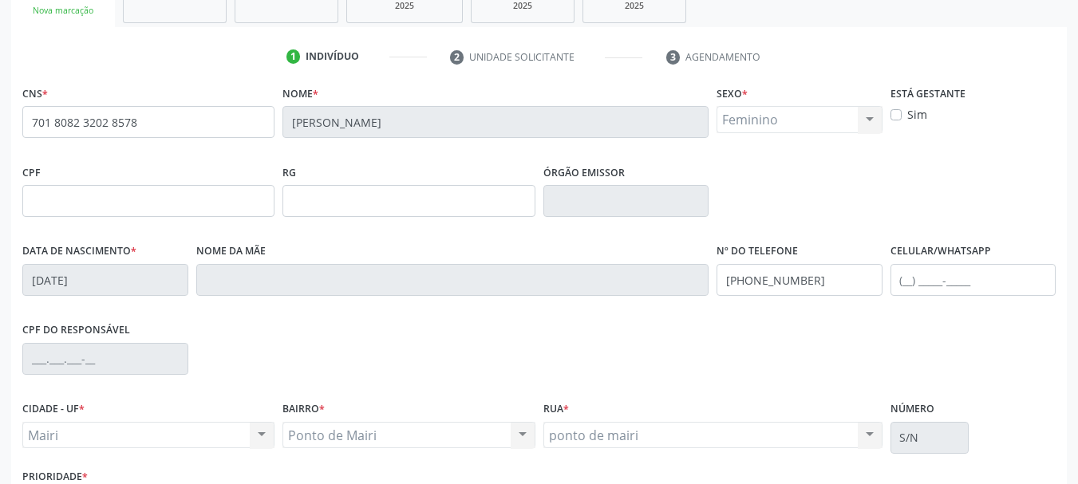
scroll to position [380, 0]
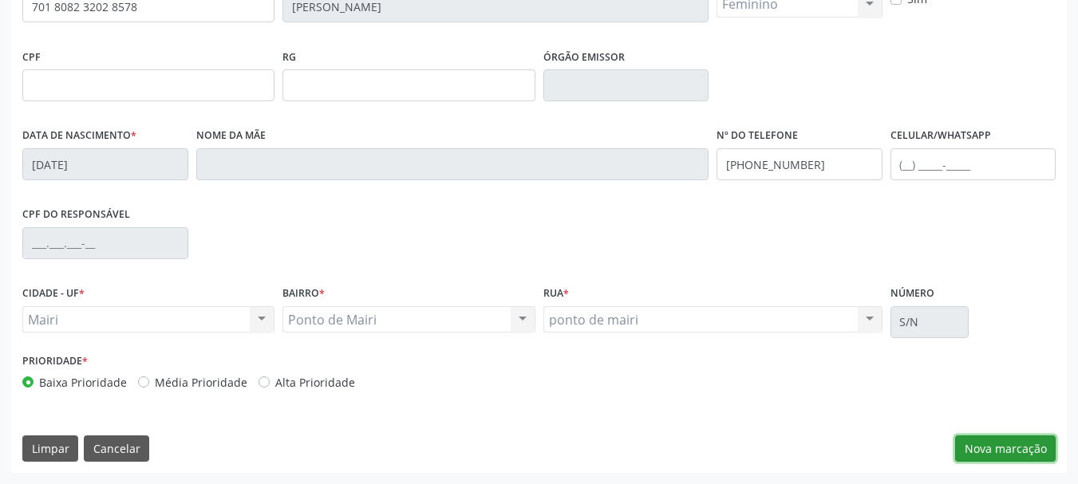
click at [1043, 442] on button "Nova marcação" at bounding box center [1005, 448] width 100 height 27
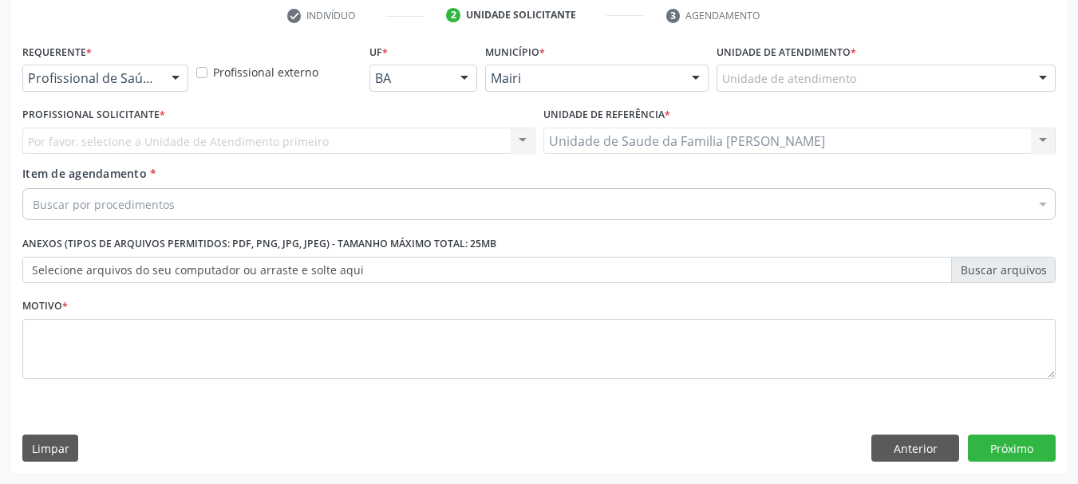
click at [1032, 74] on div "Unidade de atendimento Academia da Saude de Mairi Academia de Saude do Angico C…" at bounding box center [885, 78] width 339 height 27
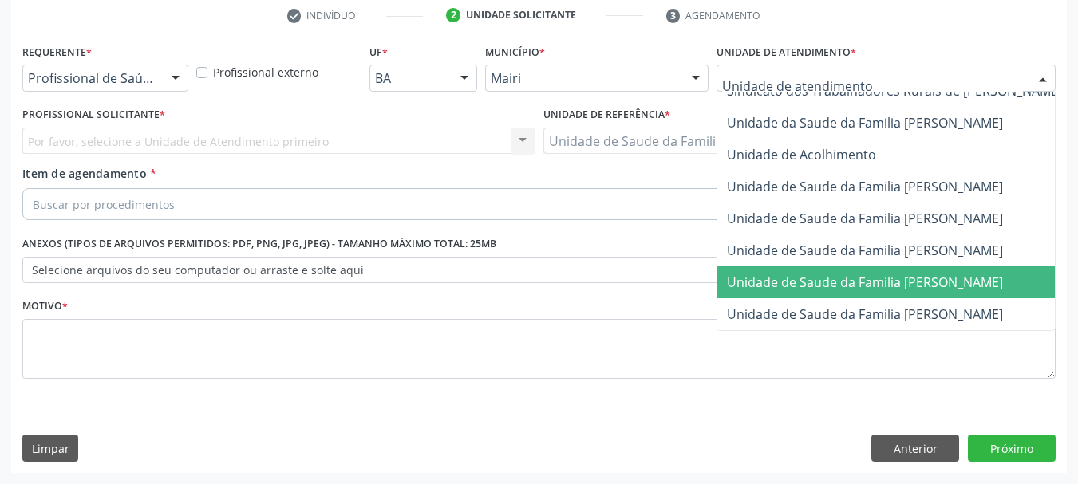
scroll to position [1209, 0]
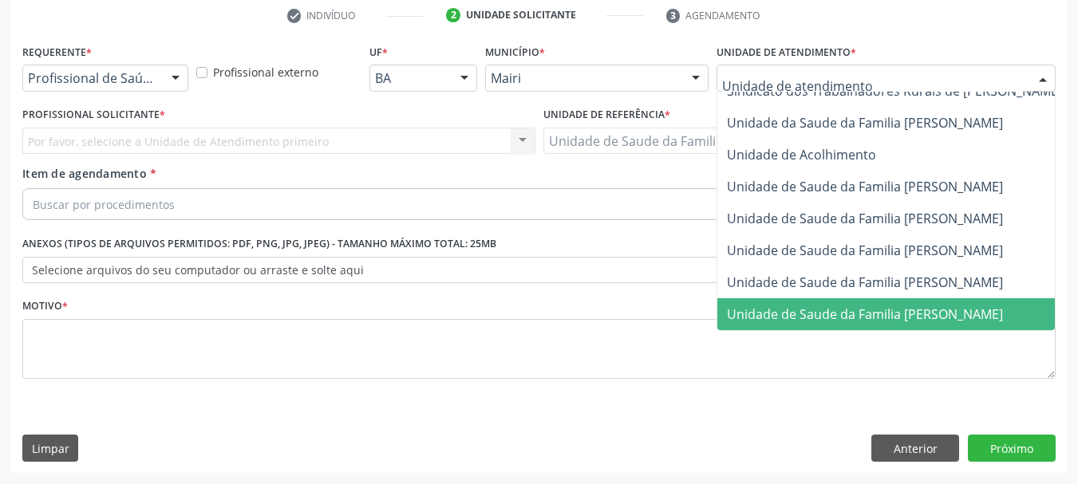
click at [868, 305] on span "Unidade de Saude da Familia [PERSON_NAME]" at bounding box center [865, 314] width 276 height 18
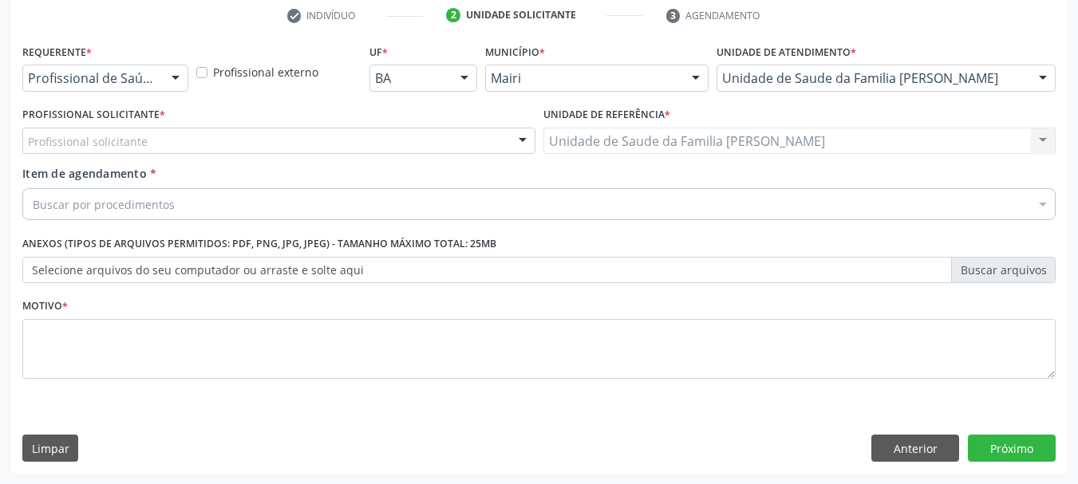
click at [525, 135] on div at bounding box center [522, 141] width 24 height 27
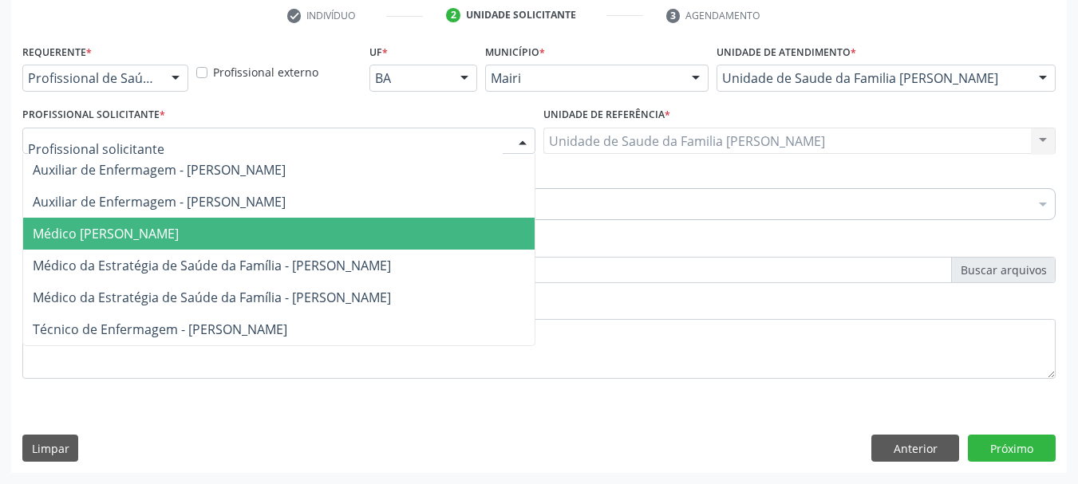
click at [173, 246] on span "Médico [PERSON_NAME]" at bounding box center [278, 234] width 511 height 32
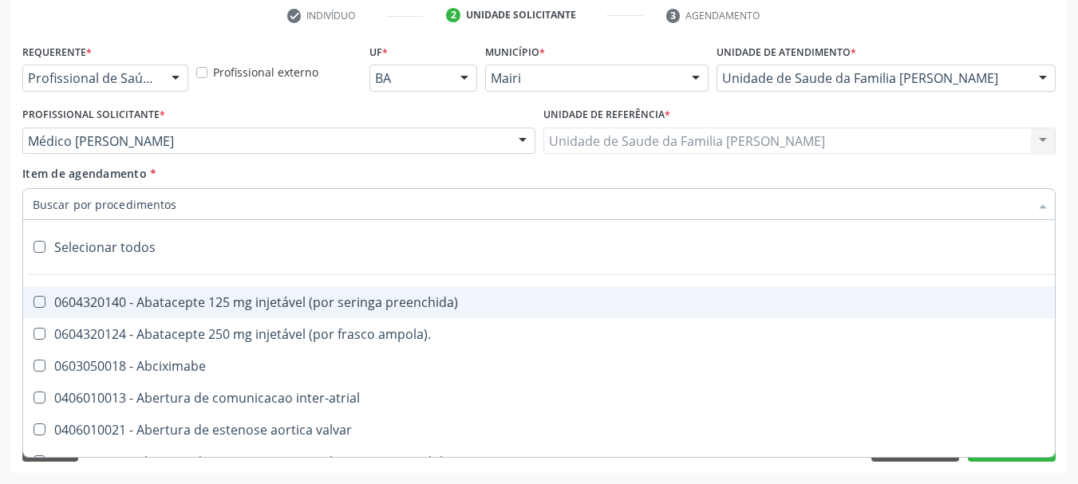
type input "#"
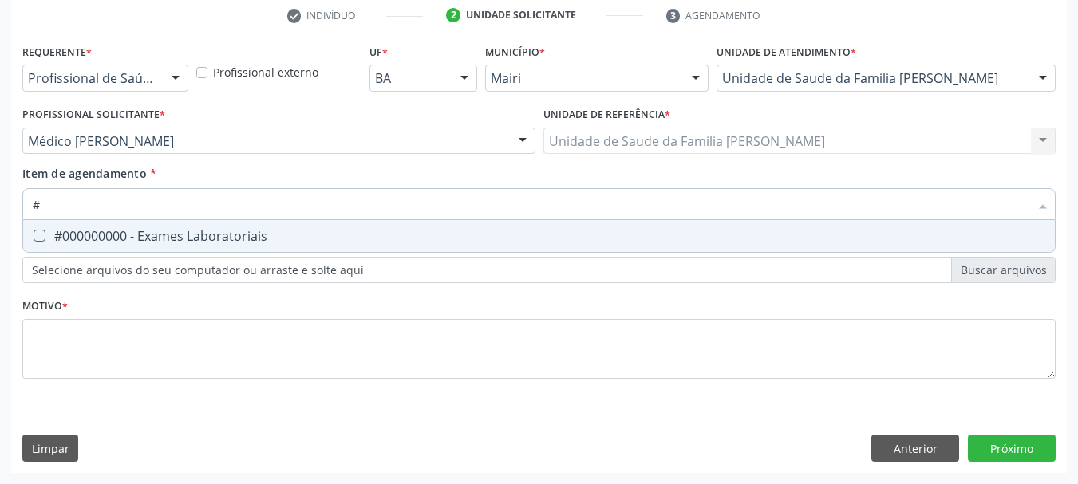
click at [81, 238] on div "#000000000 - Exames Laboratoriais" at bounding box center [539, 236] width 1012 height 13
checkbox Laboratoriais "true"
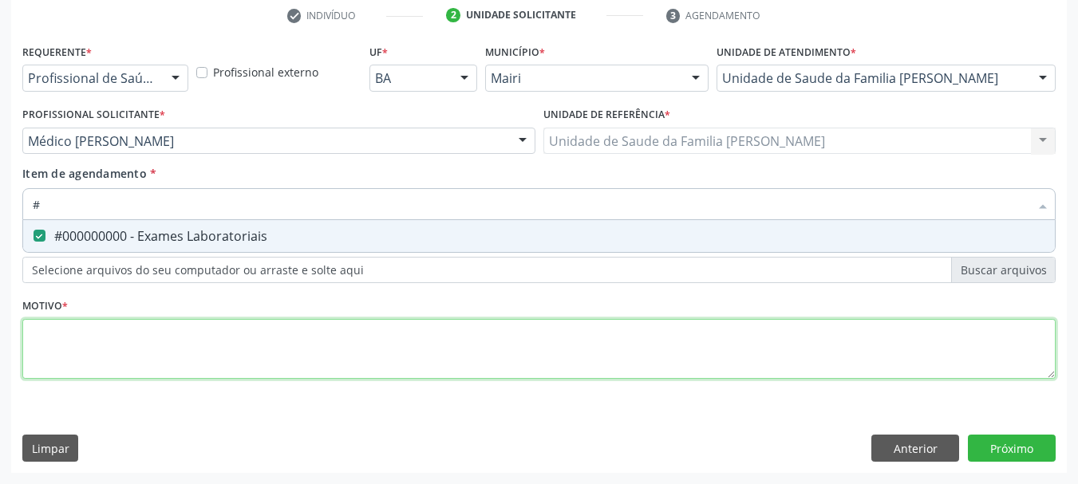
click at [55, 361] on div "Requerente * Profissional de Saúde Profissional de Saúde Paciente Nenhum result…" at bounding box center [538, 220] width 1033 height 361
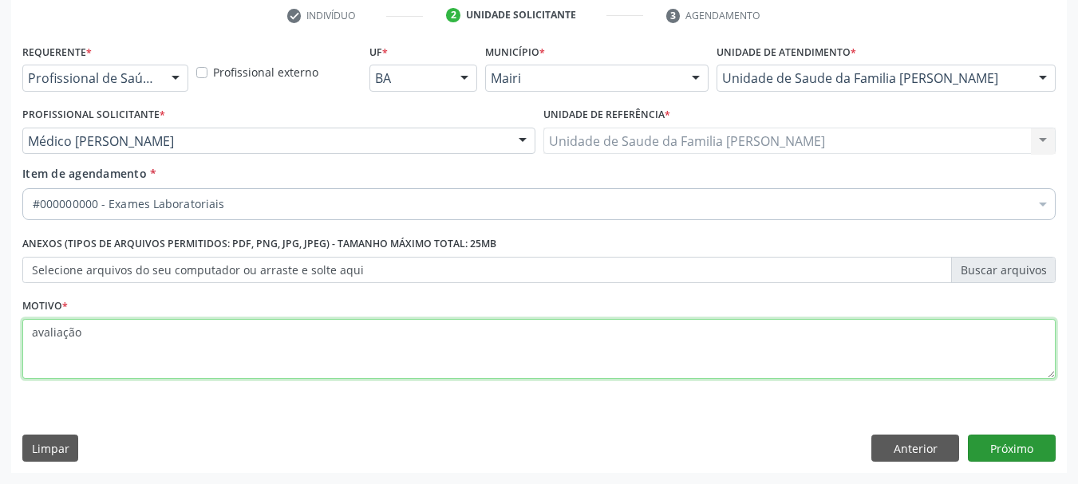
type textarea "avaliação"
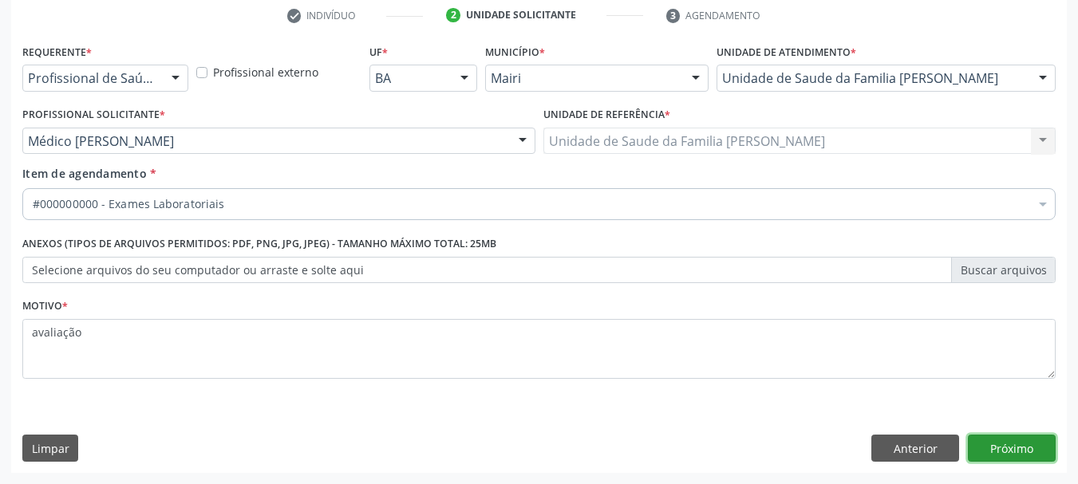
click at [991, 446] on button "Próximo" at bounding box center [1012, 448] width 88 height 27
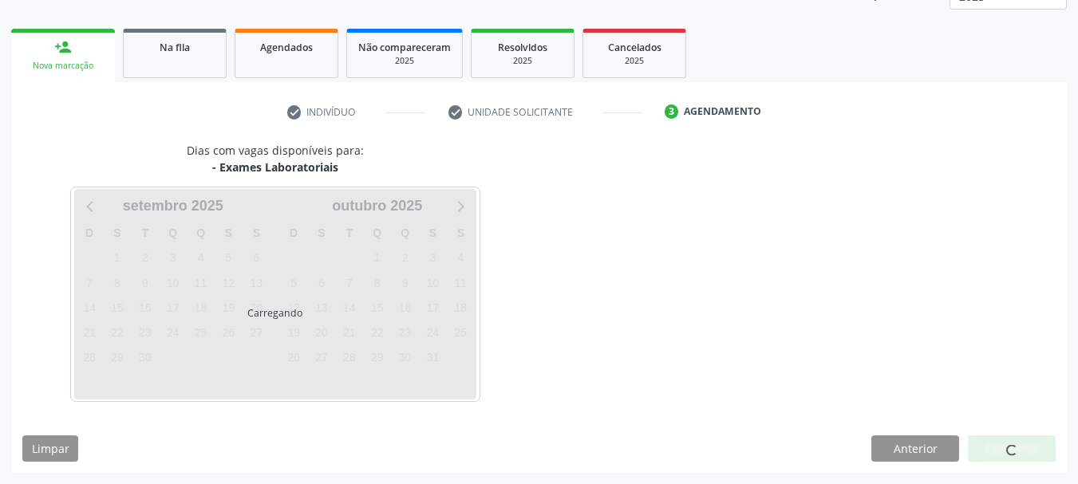
scroll to position [257, 0]
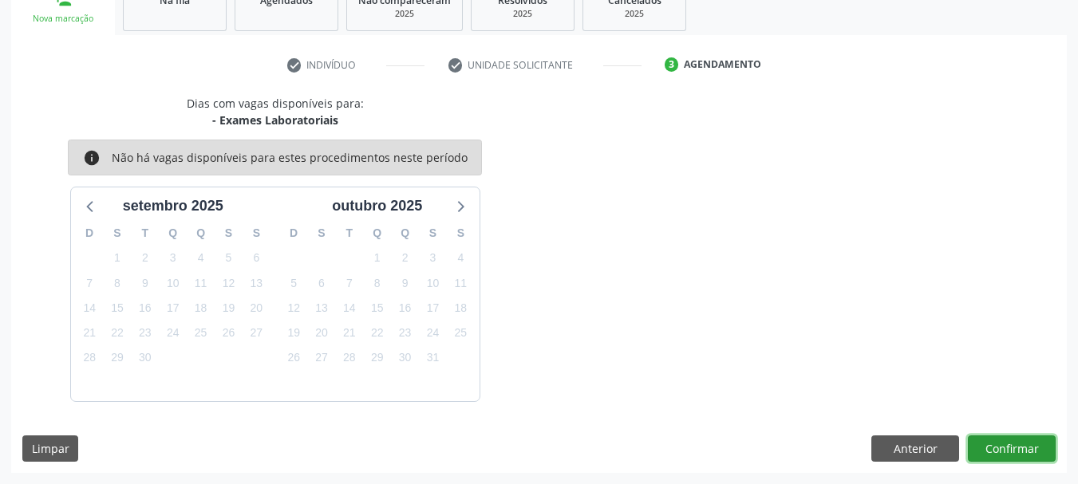
click at [991, 449] on button "Confirmar" at bounding box center [1012, 448] width 88 height 27
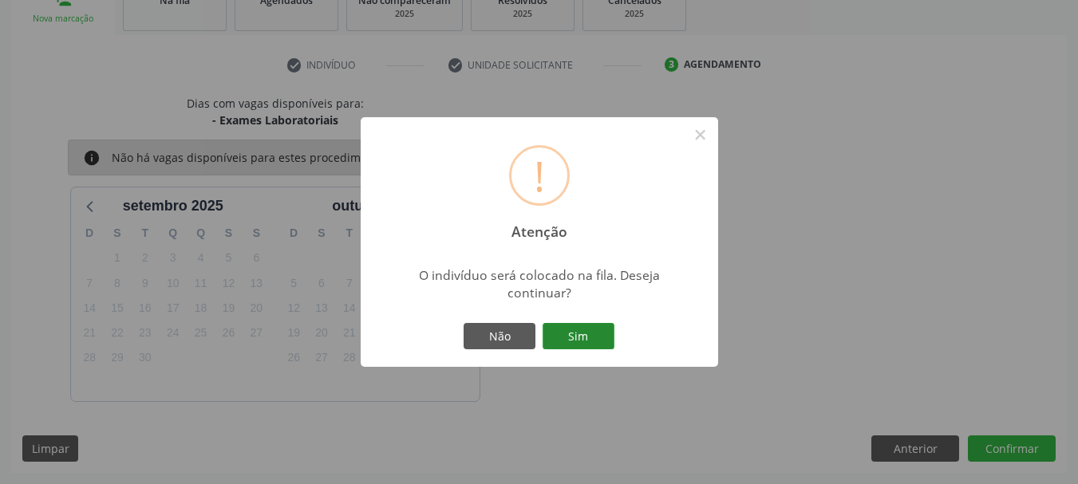
click at [576, 343] on button "Sim" at bounding box center [578, 336] width 72 height 27
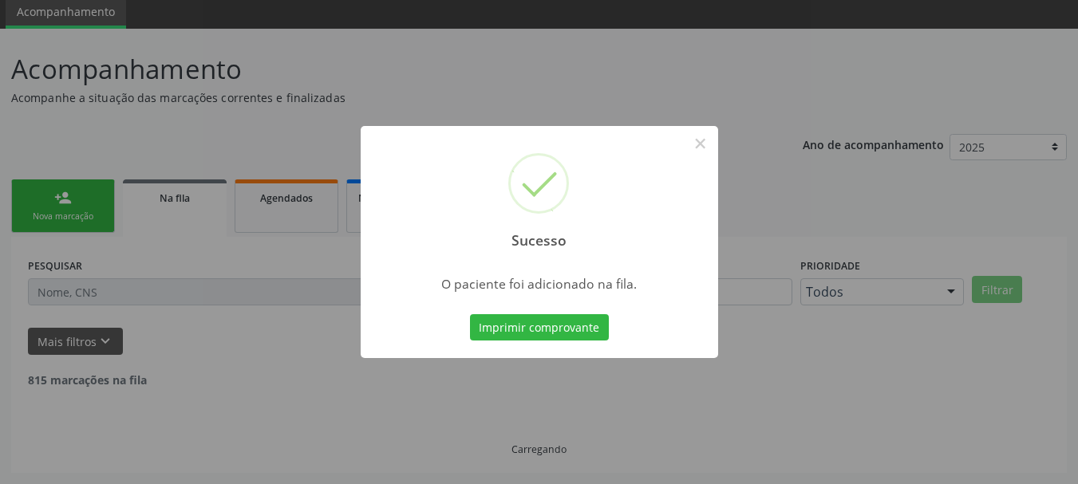
scroll to position [42, 0]
